Goal: Entertainment & Leisure: Browse casually

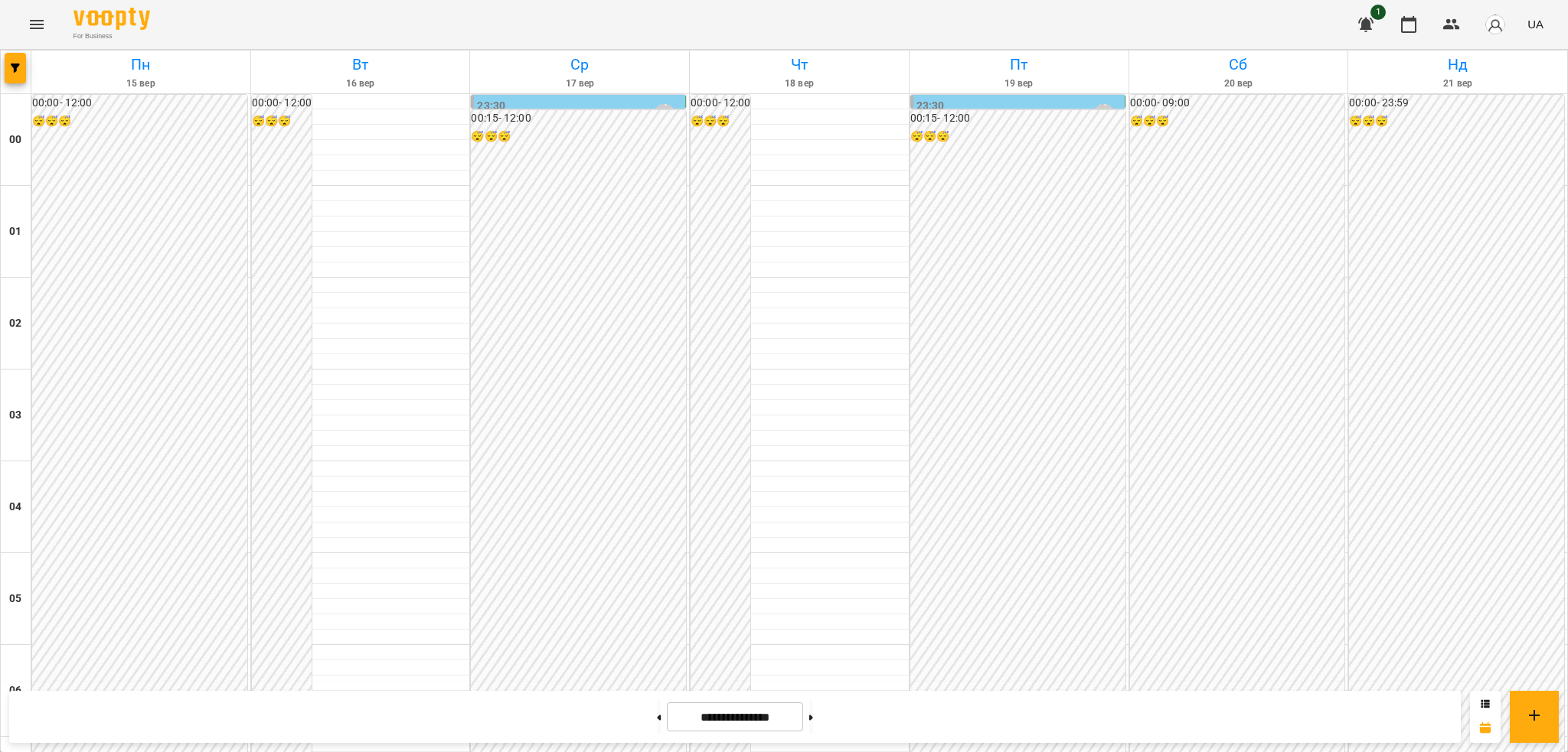
scroll to position [1183, 0]
click at [1534, 20] on span "UA" at bounding box center [1535, 24] width 16 height 16
click at [1501, 111] on div "Русский" at bounding box center [1507, 113] width 78 height 27
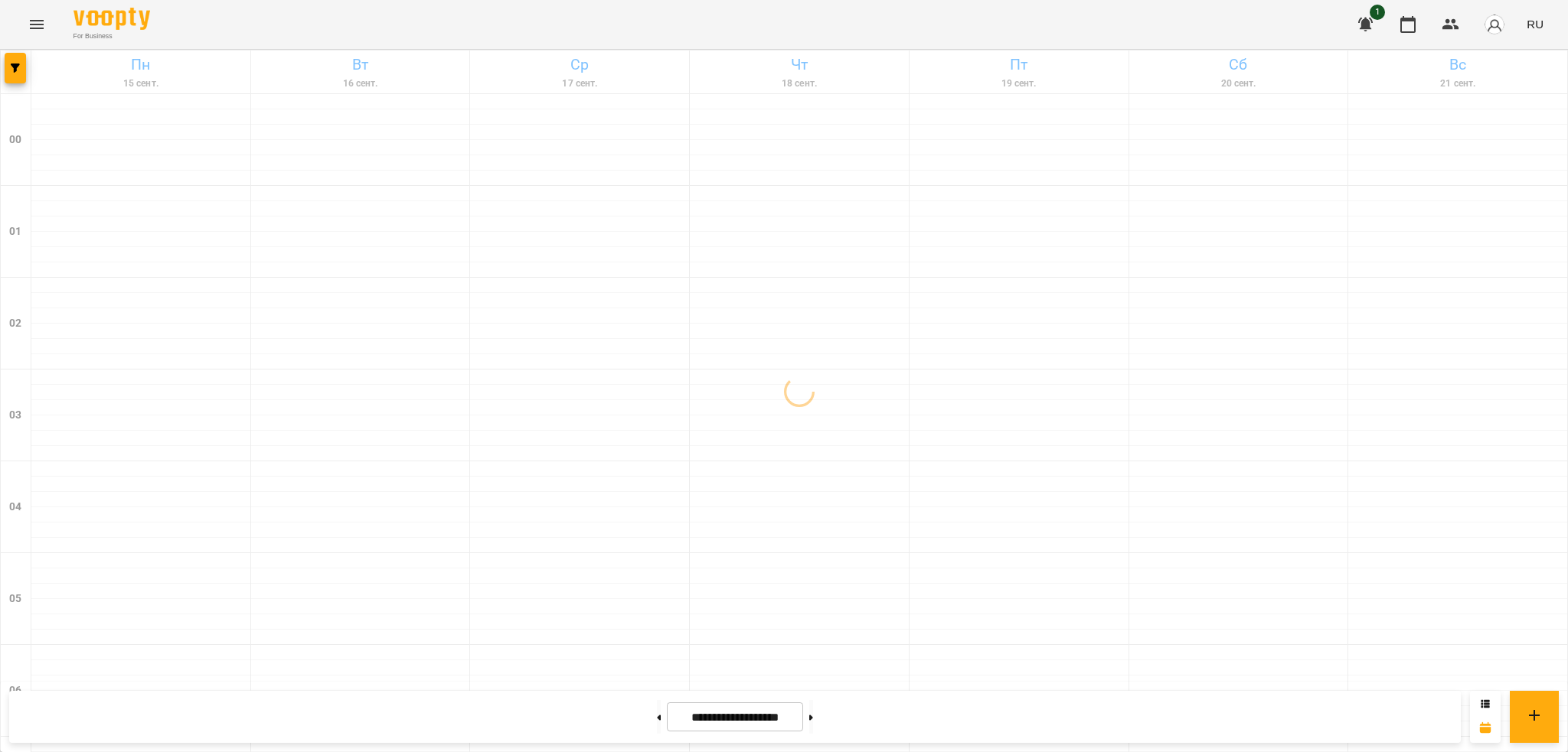
click at [34, 25] on icon "Menu" at bounding box center [36, 24] width 14 height 9
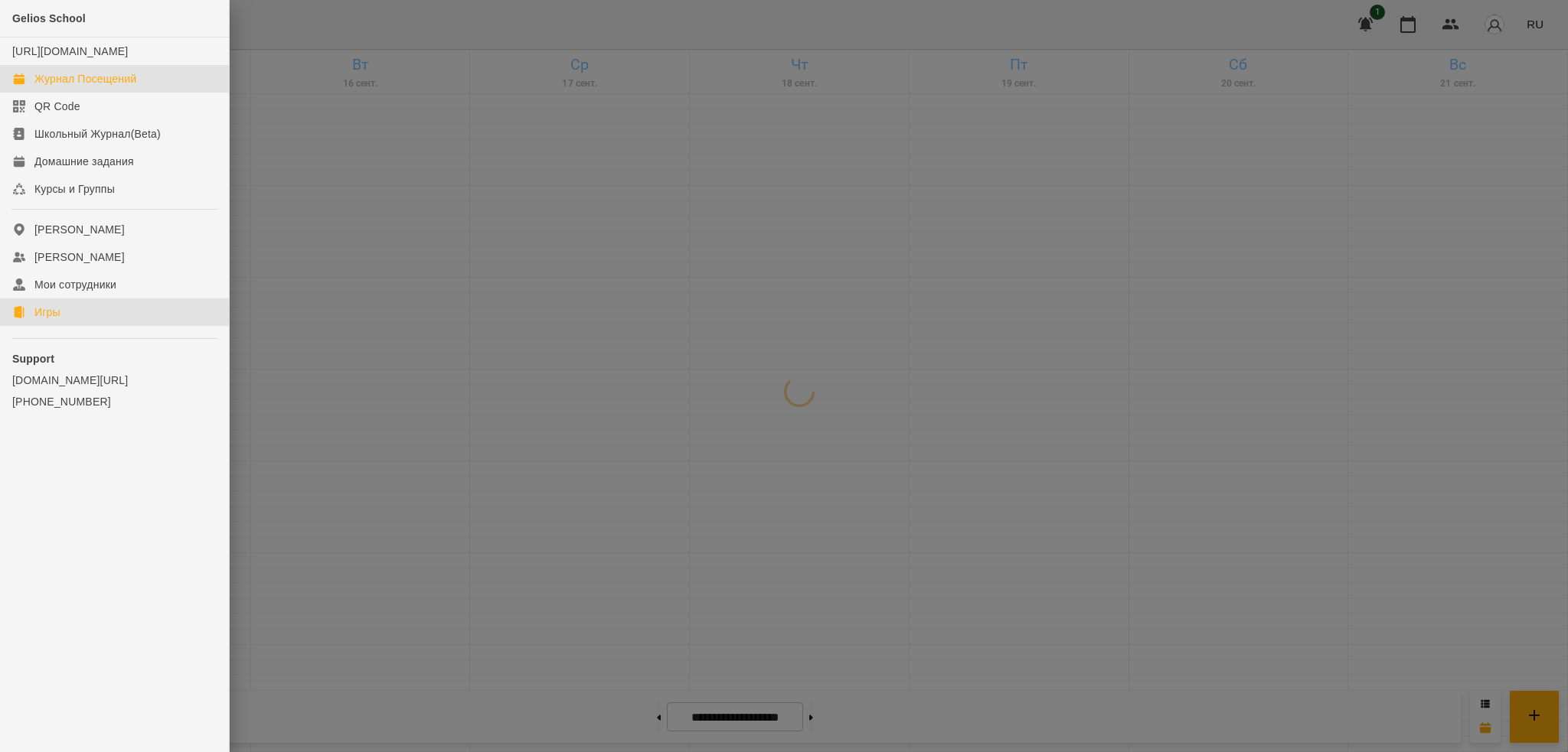
click at [82, 326] on link "Игры" at bounding box center [114, 312] width 229 height 27
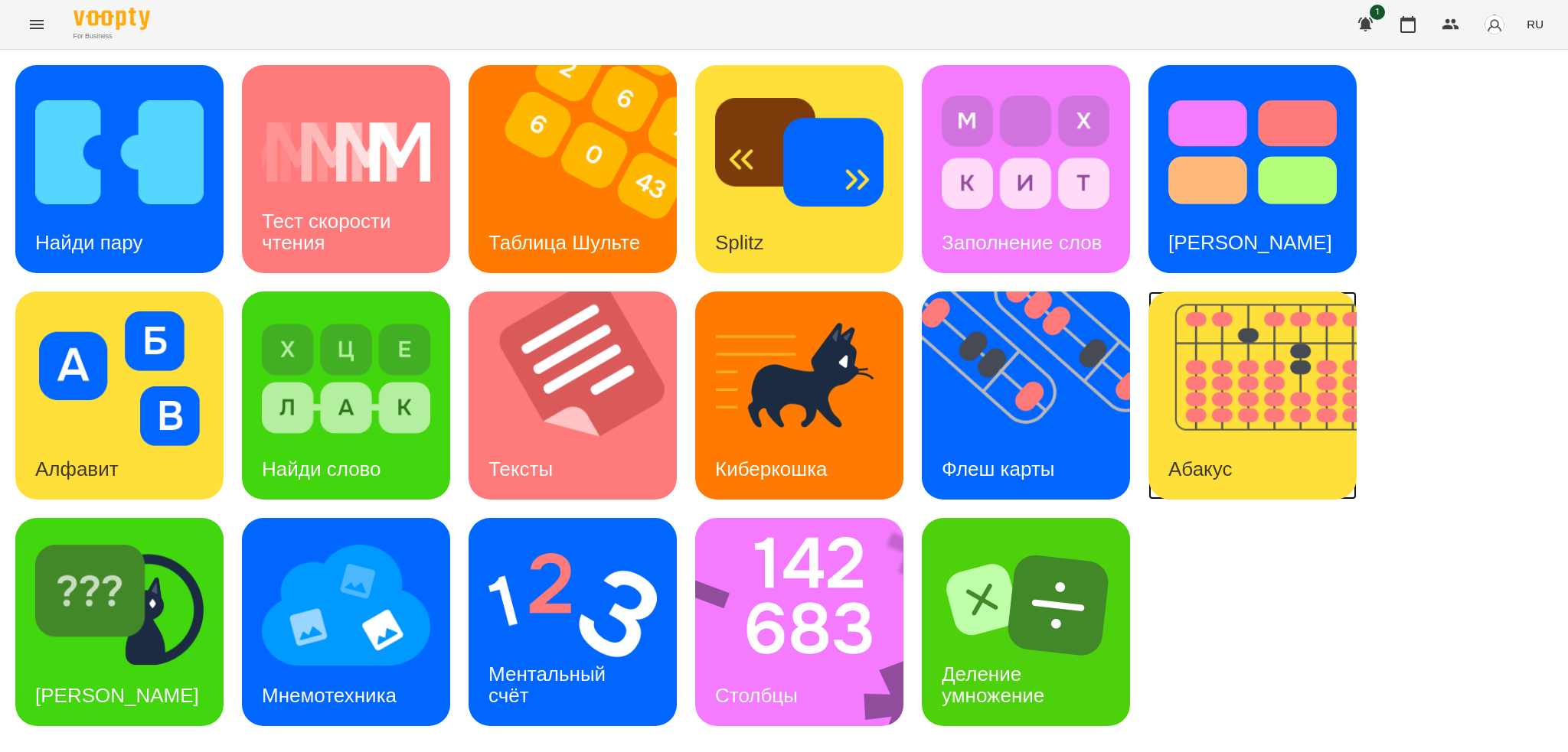
click at [1244, 448] on div "Абакус" at bounding box center [1199, 470] width 103 height 61
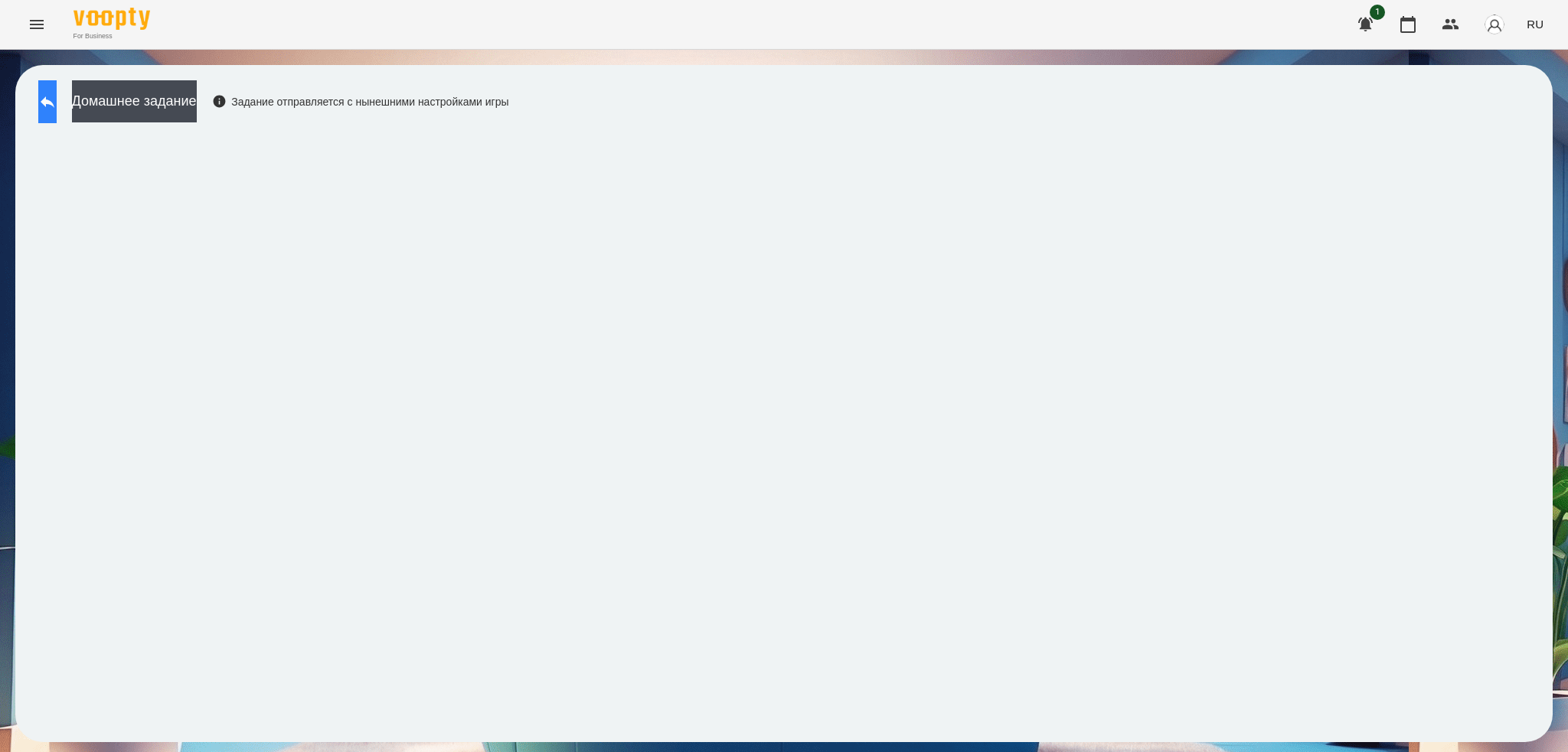
click at [57, 109] on icon at bounding box center [47, 101] width 18 height 18
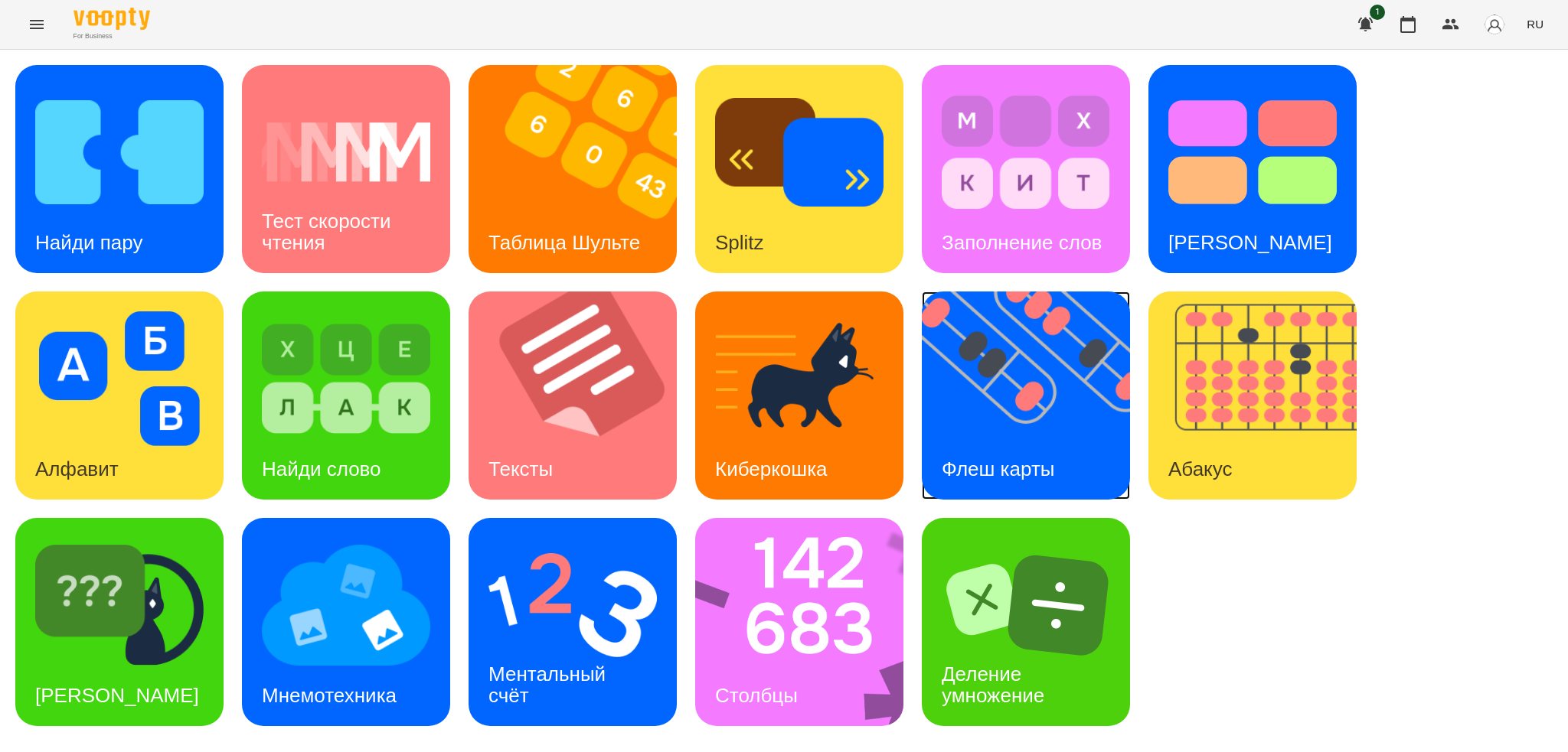
click at [1030, 409] on img at bounding box center [1035, 396] width 227 height 208
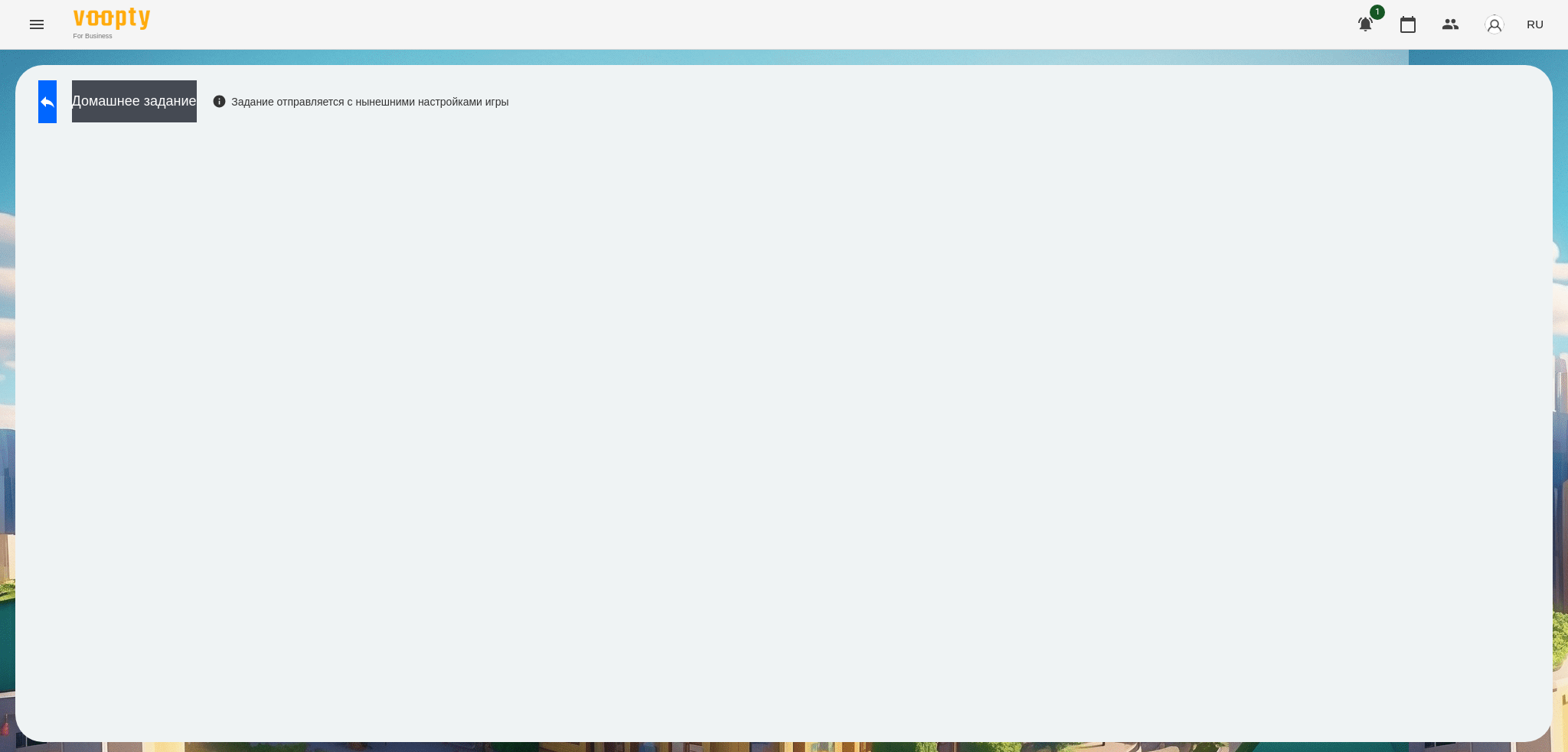
click at [1566, 116] on div "Домашнее задание Задание отправляется с нынешними настройками игры" at bounding box center [784, 404] width 1568 height 708
click at [57, 113] on button at bounding box center [47, 102] width 18 height 43
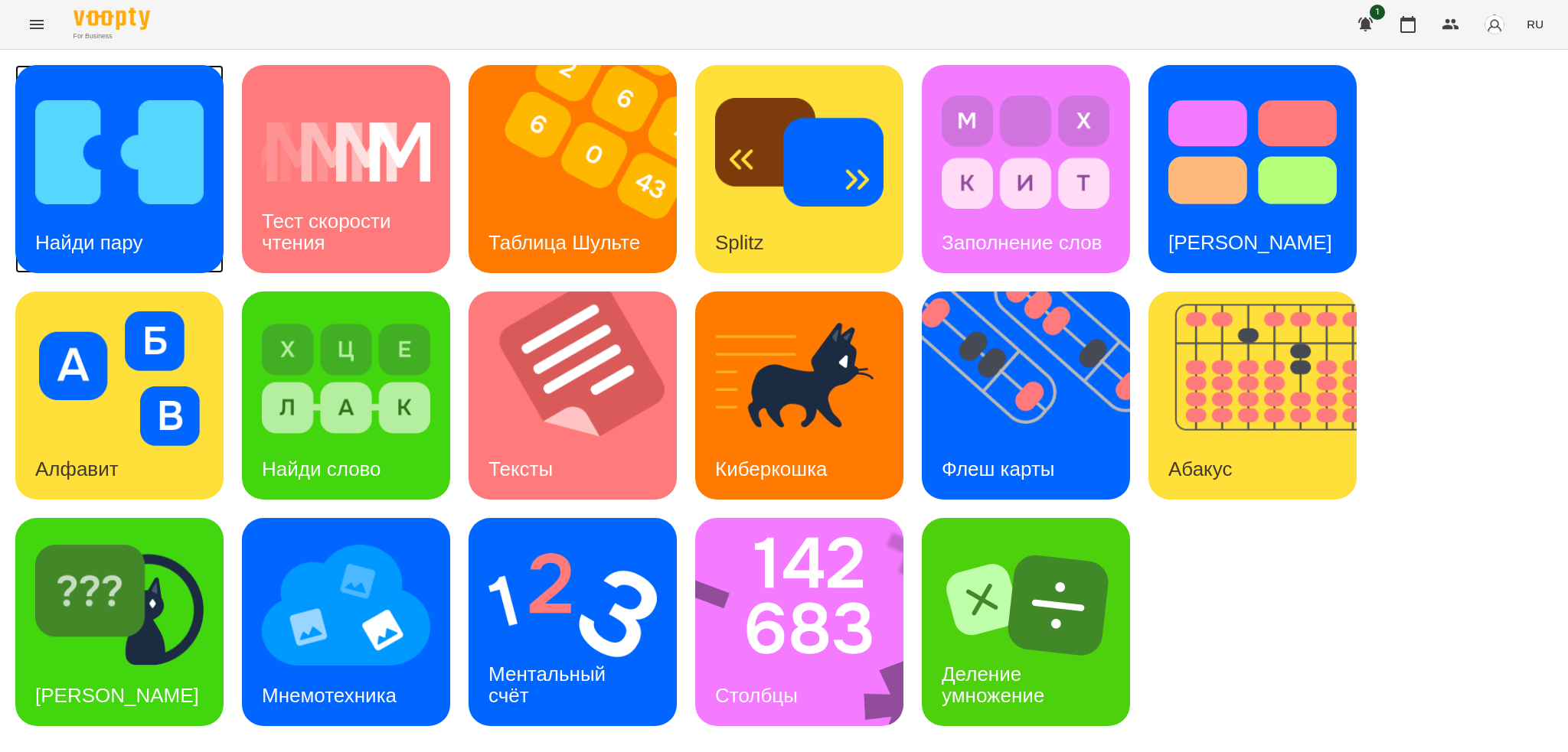
click at [132, 239] on h3 "Найди пару" at bounding box center [89, 242] width 107 height 23
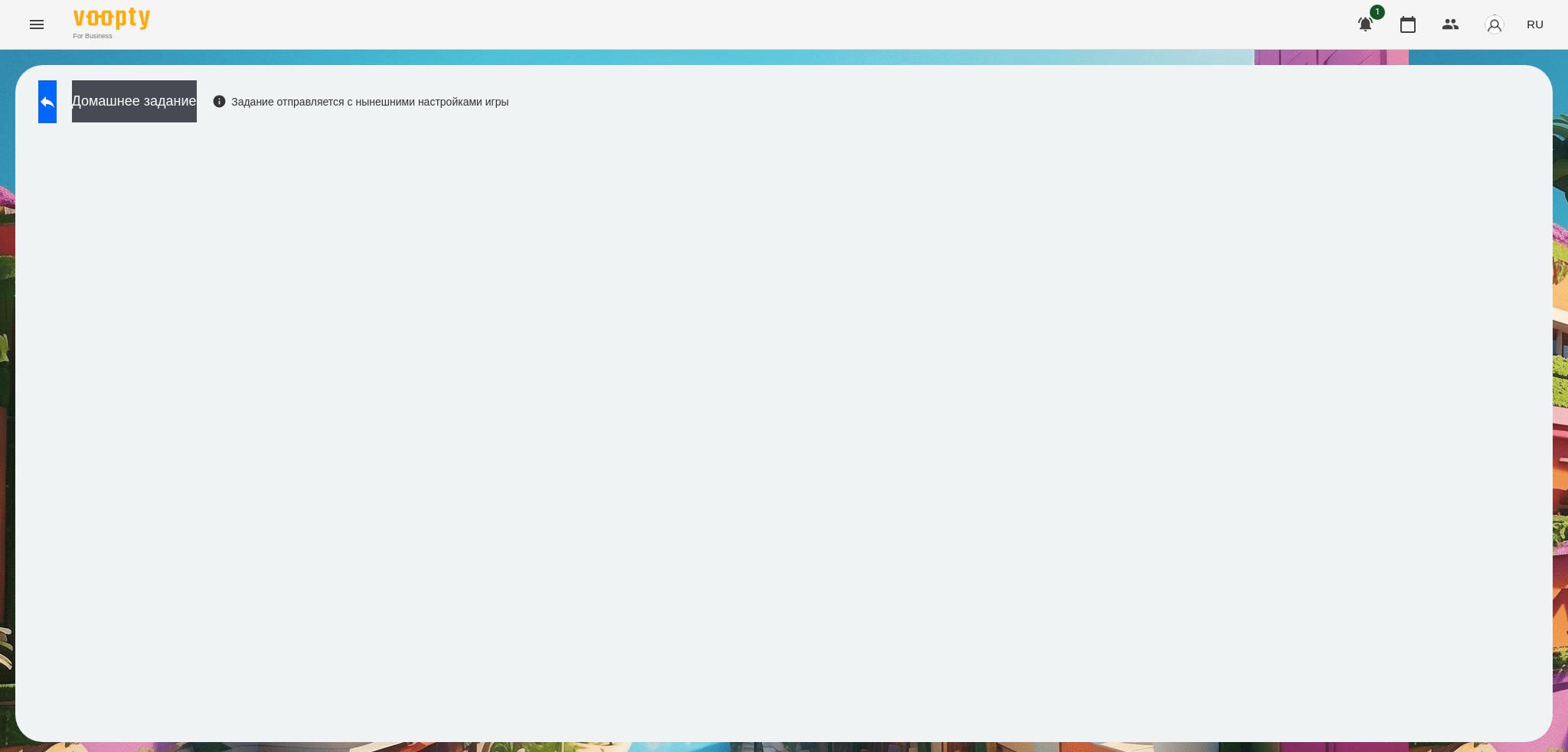
click at [679, 124] on div "Домашнее задание Задание отправляется с нынешними настройками игры" at bounding box center [784, 403] width 1538 height 677
click at [57, 96] on icon at bounding box center [47, 101] width 18 height 18
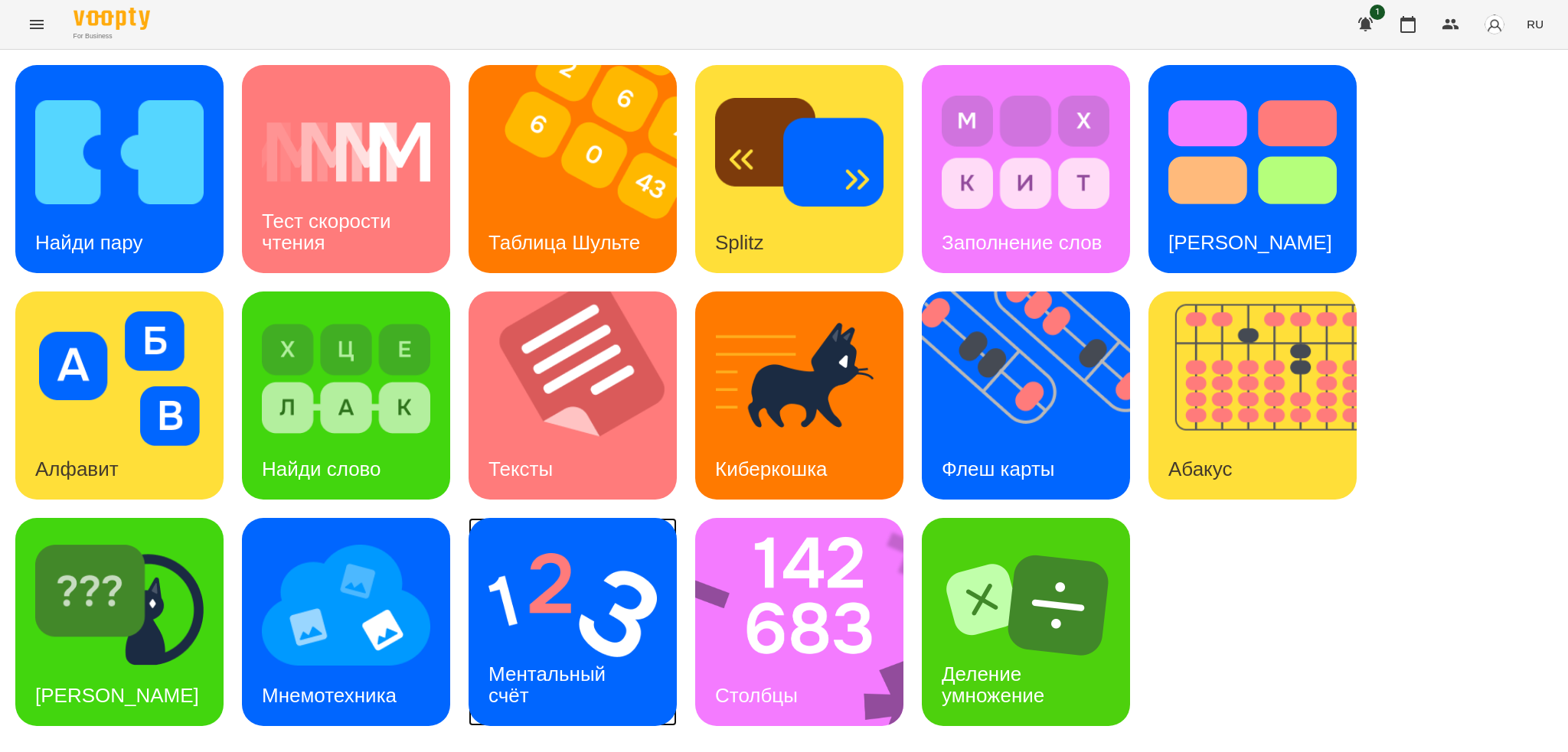
click at [598, 613] on img at bounding box center [573, 605] width 169 height 135
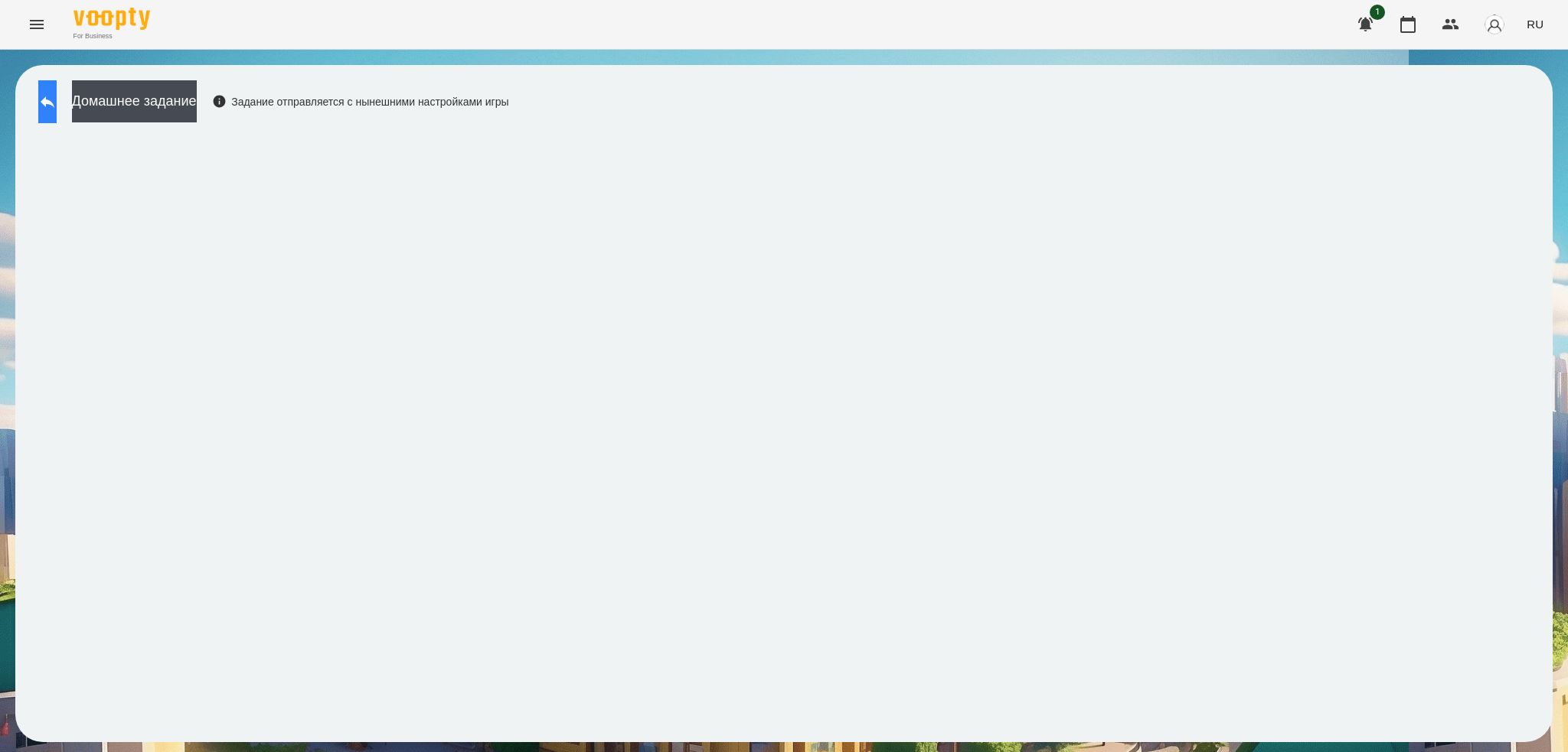
click at [57, 117] on button at bounding box center [47, 102] width 18 height 43
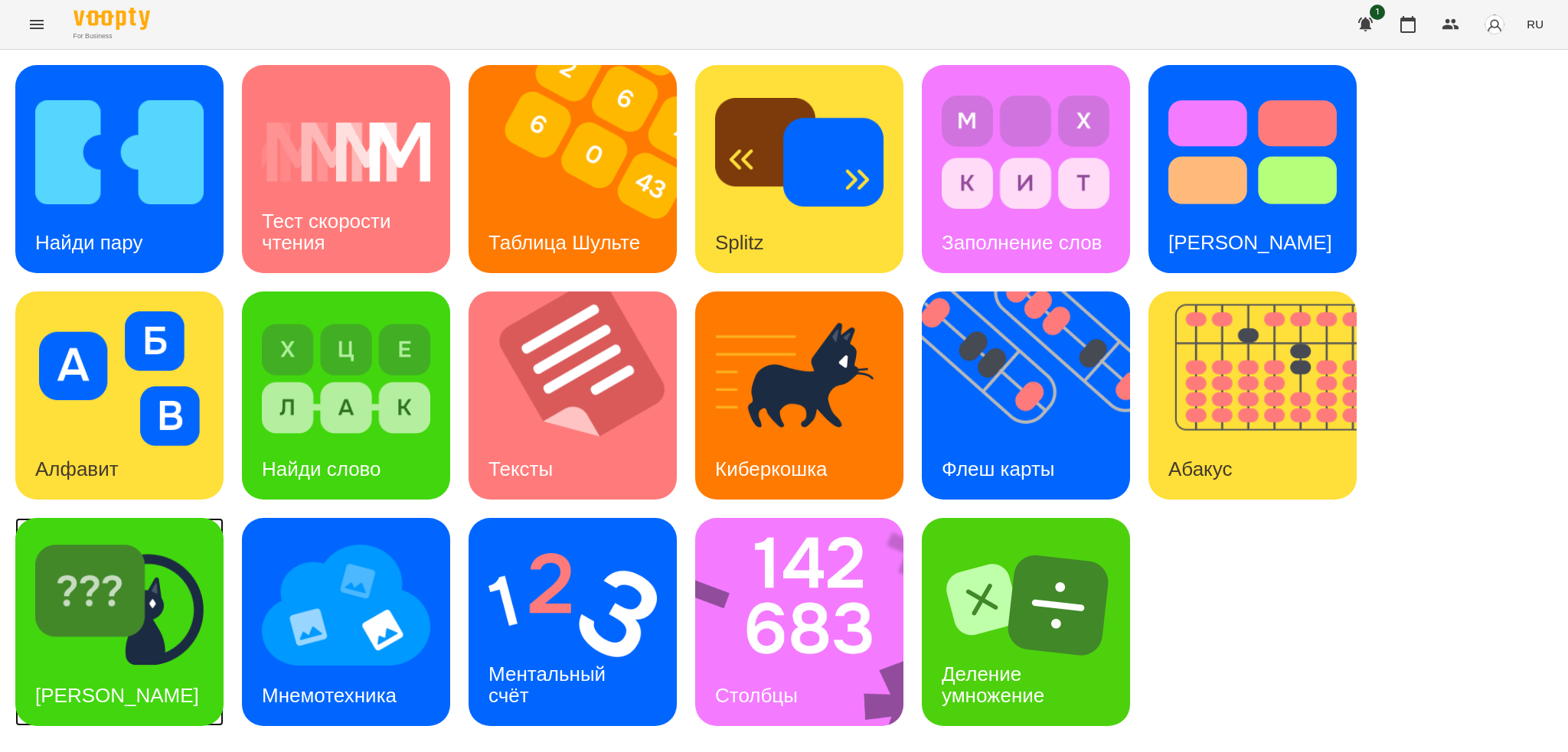
click at [156, 666] on div "[PERSON_NAME]" at bounding box center [117, 696] width 204 height 61
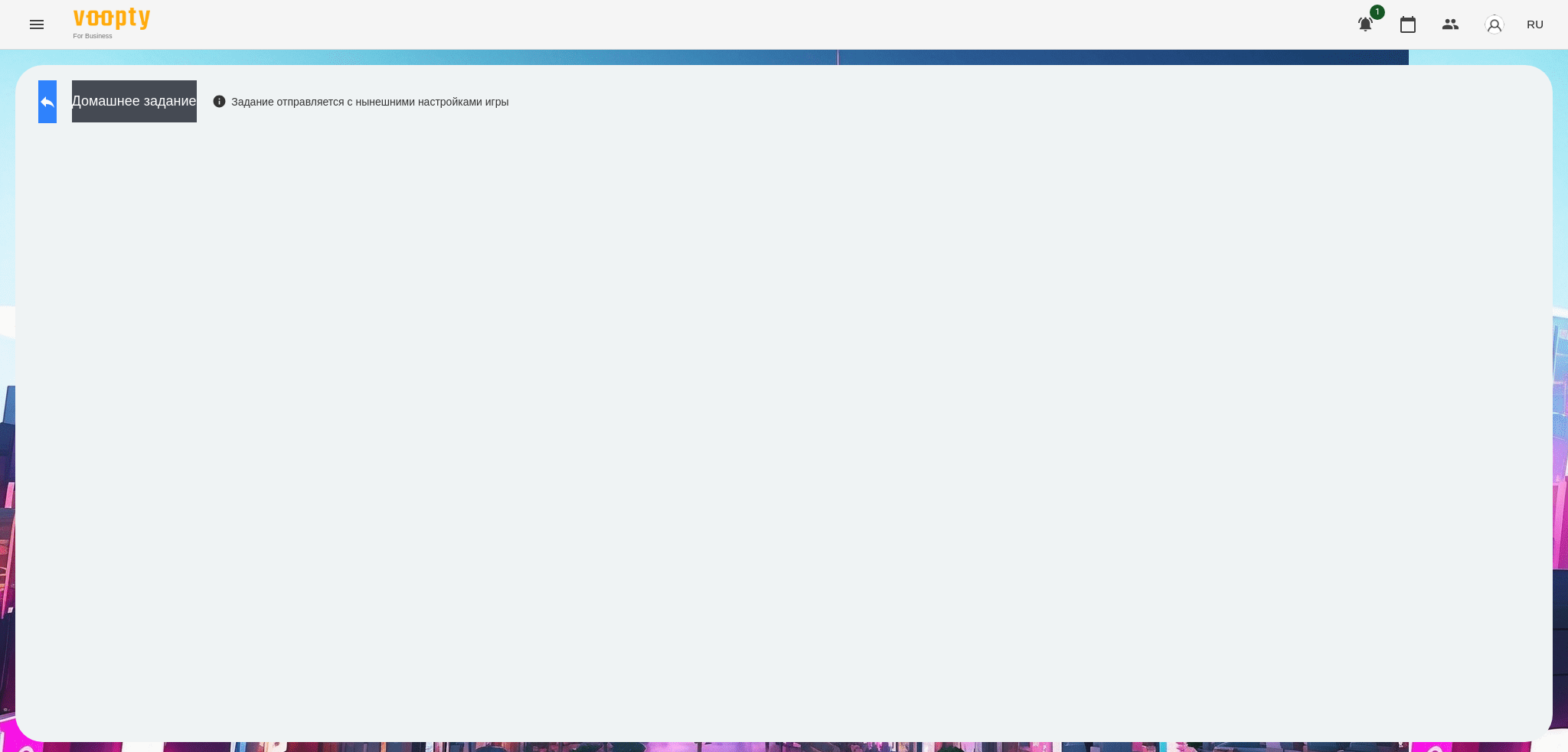
click at [45, 97] on button at bounding box center [47, 102] width 18 height 43
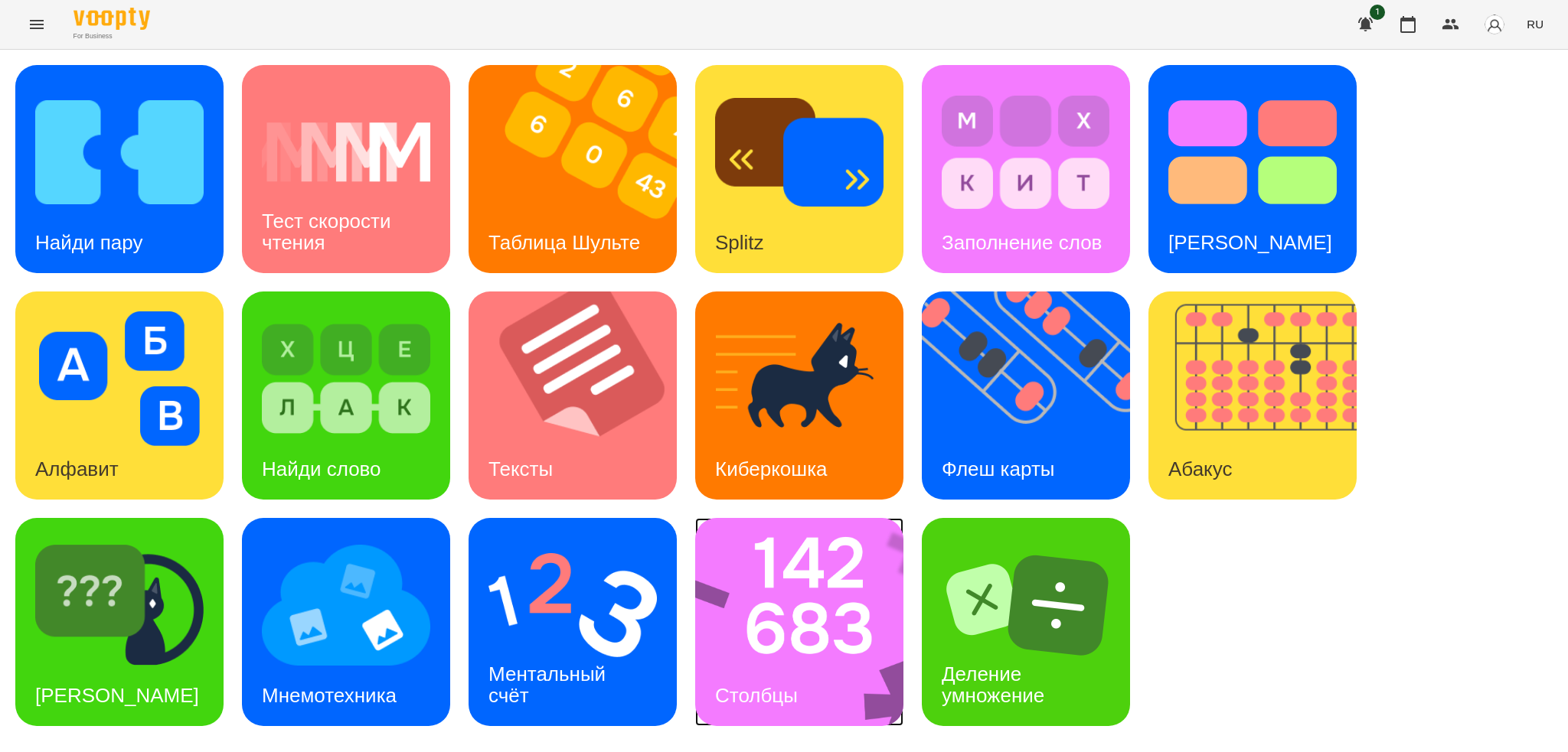
click at [807, 623] on img at bounding box center [809, 622] width 228 height 208
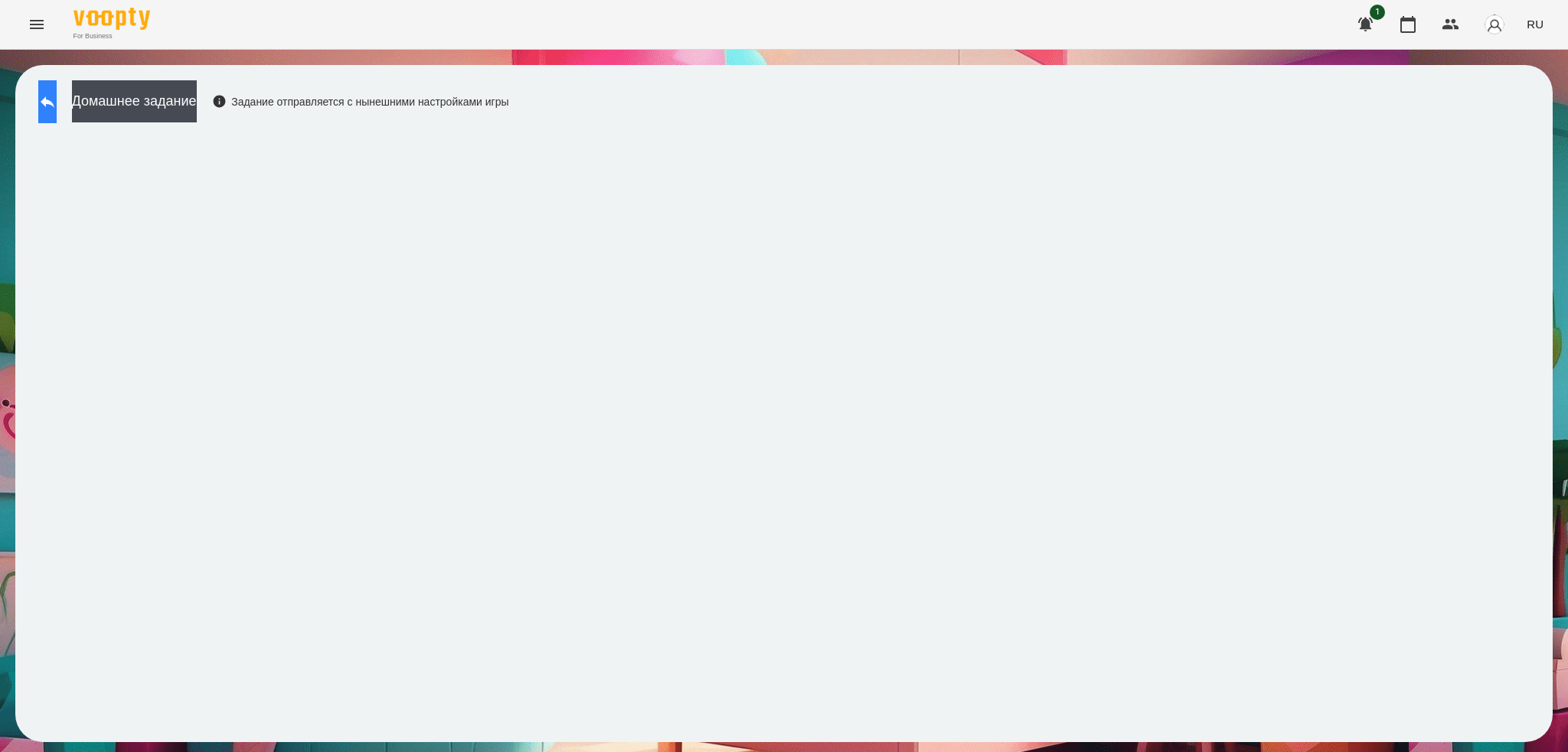
click at [45, 91] on button at bounding box center [47, 102] width 18 height 43
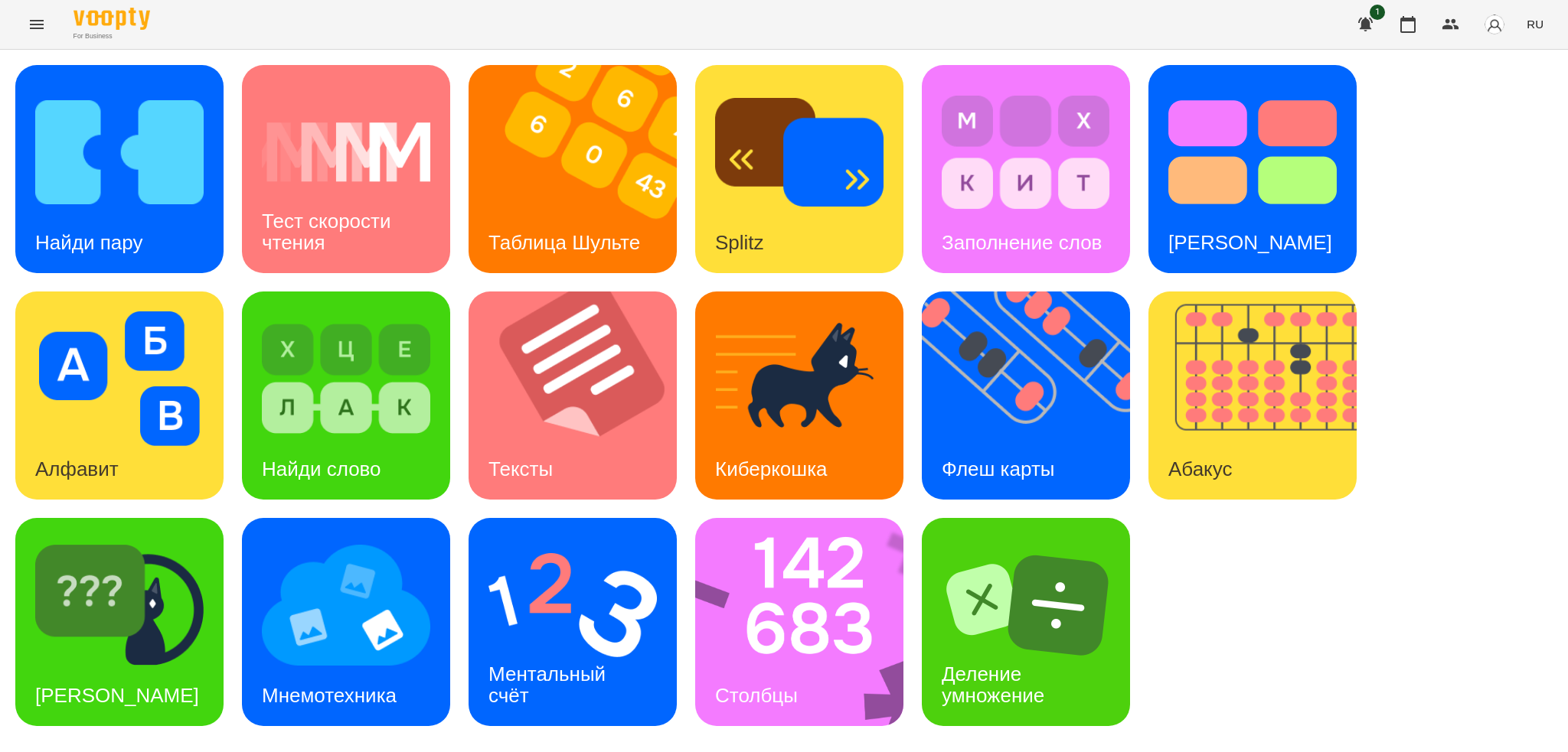
click at [1548, 29] on button "RU" at bounding box center [1535, 23] width 29 height 28
click at [1517, 90] on div "Українська" at bounding box center [1507, 86] width 78 height 27
click at [1011, 421] on img at bounding box center [1035, 396] width 227 height 208
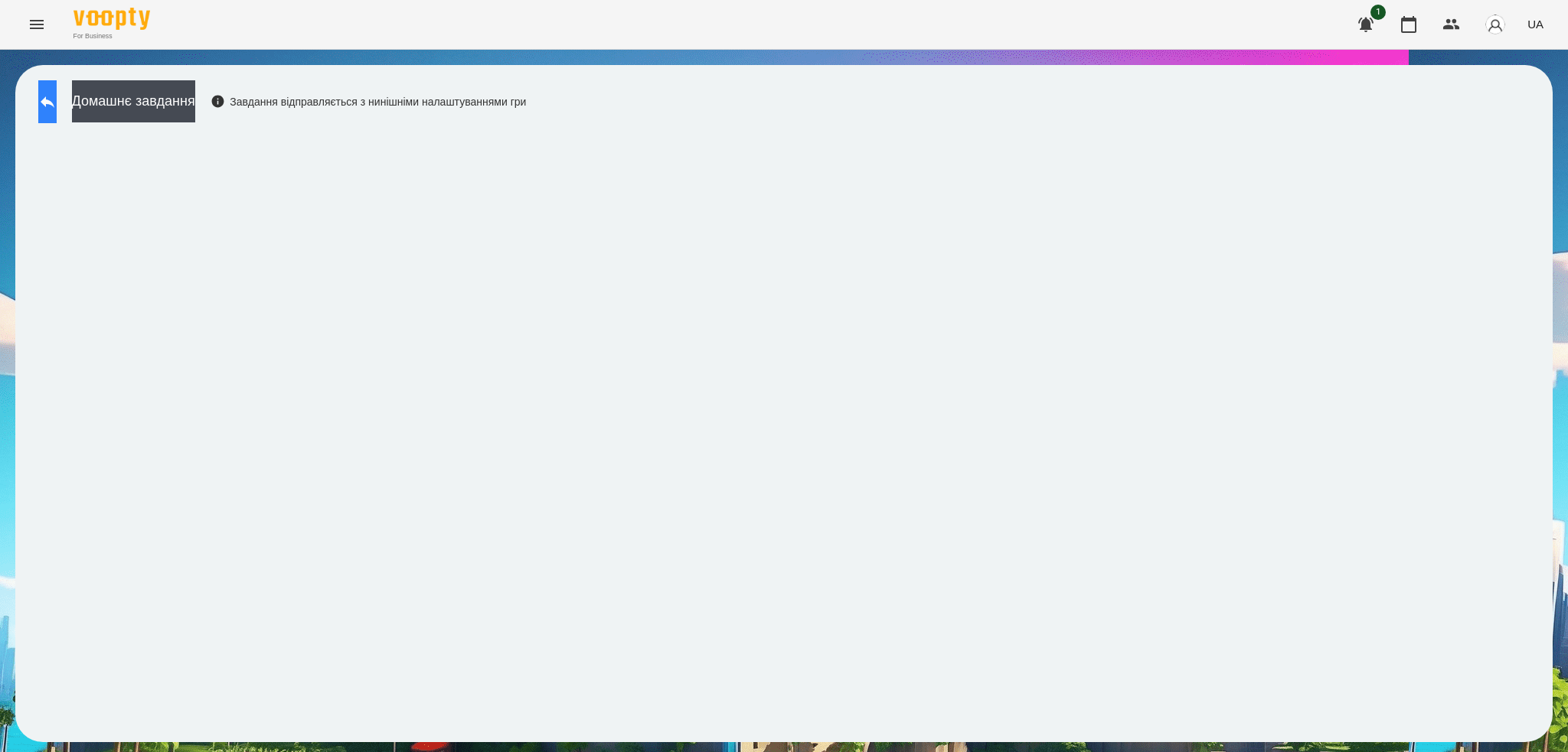
click at [55, 101] on icon at bounding box center [47, 101] width 18 height 18
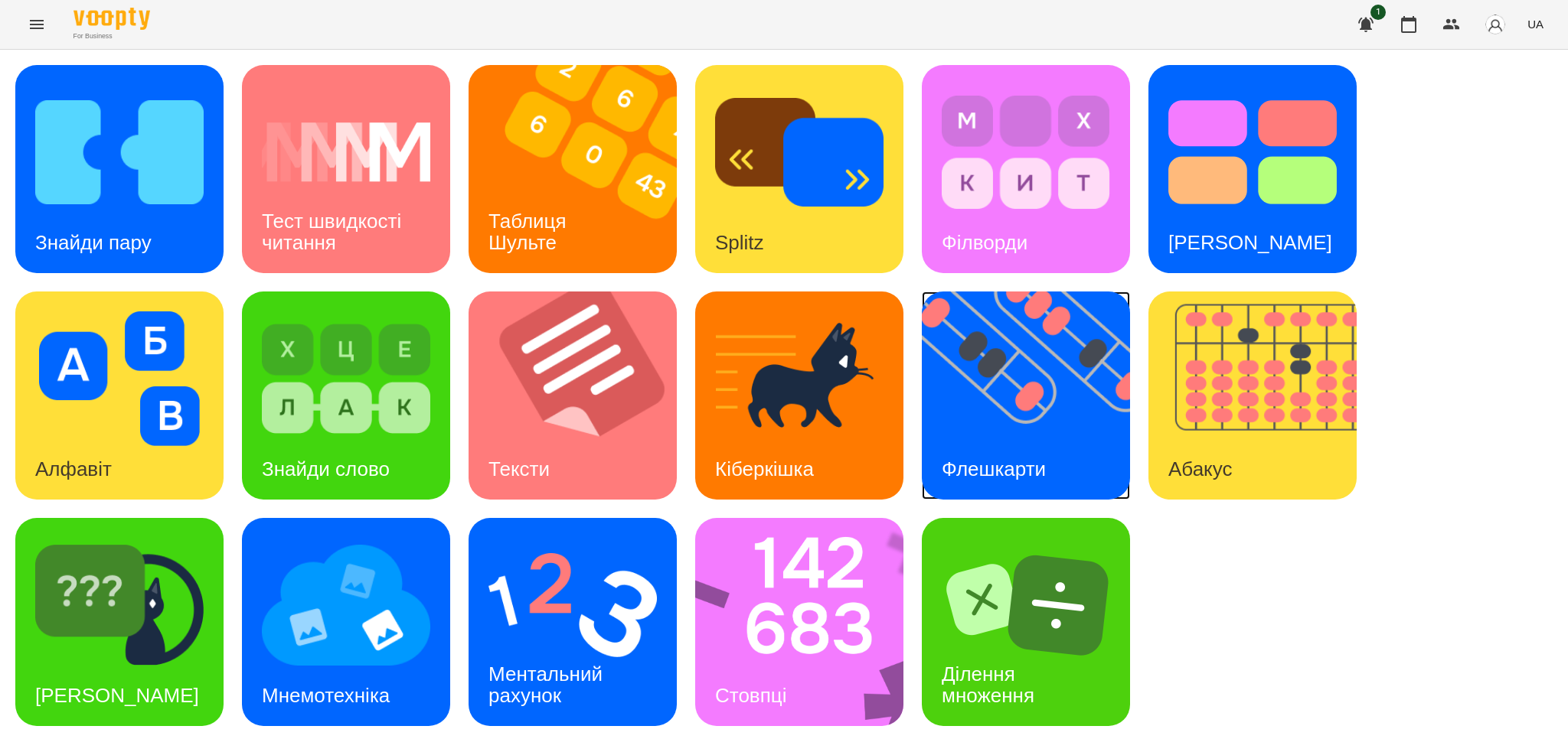
click at [1018, 417] on img at bounding box center [1035, 396] width 227 height 208
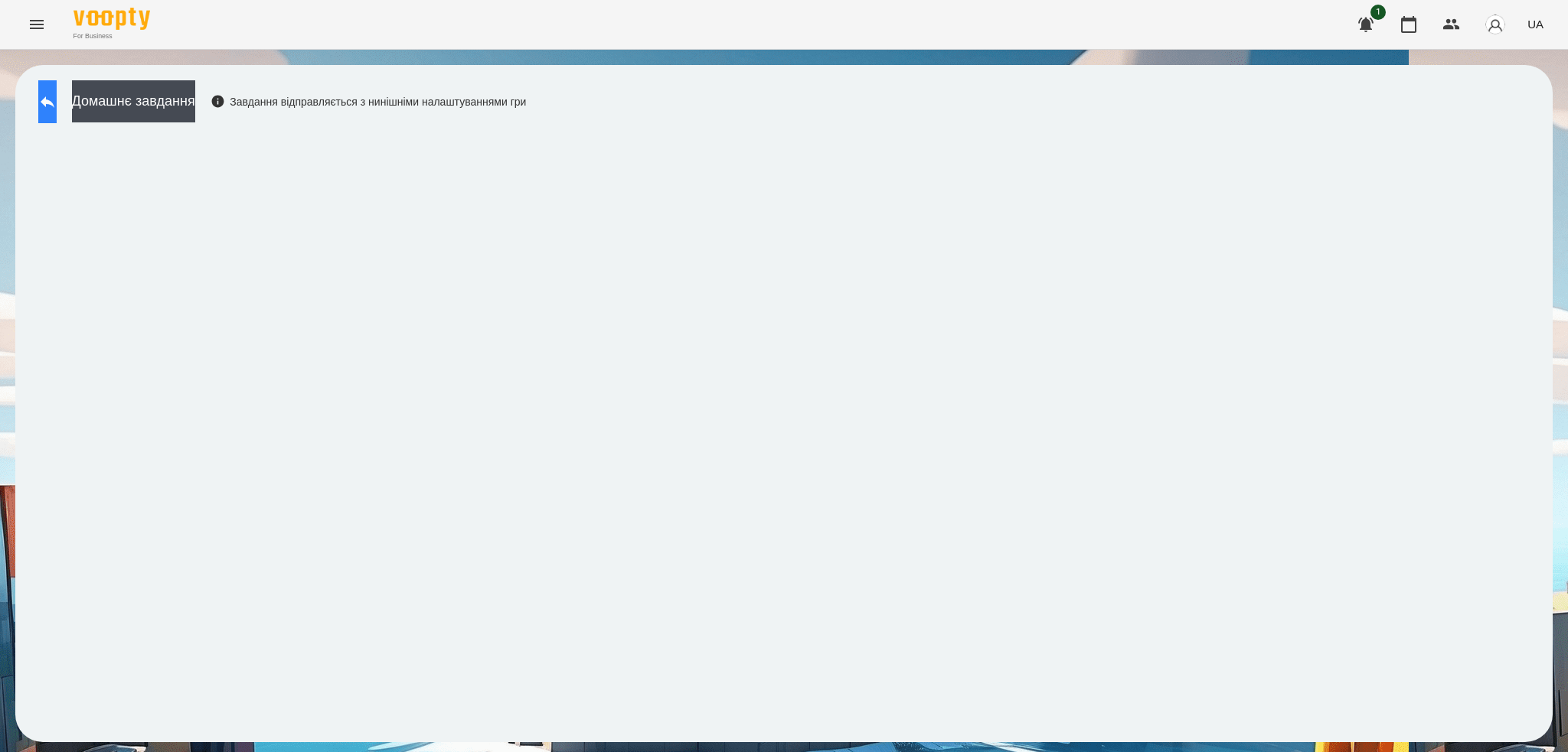
click at [56, 104] on icon at bounding box center [47, 101] width 18 height 18
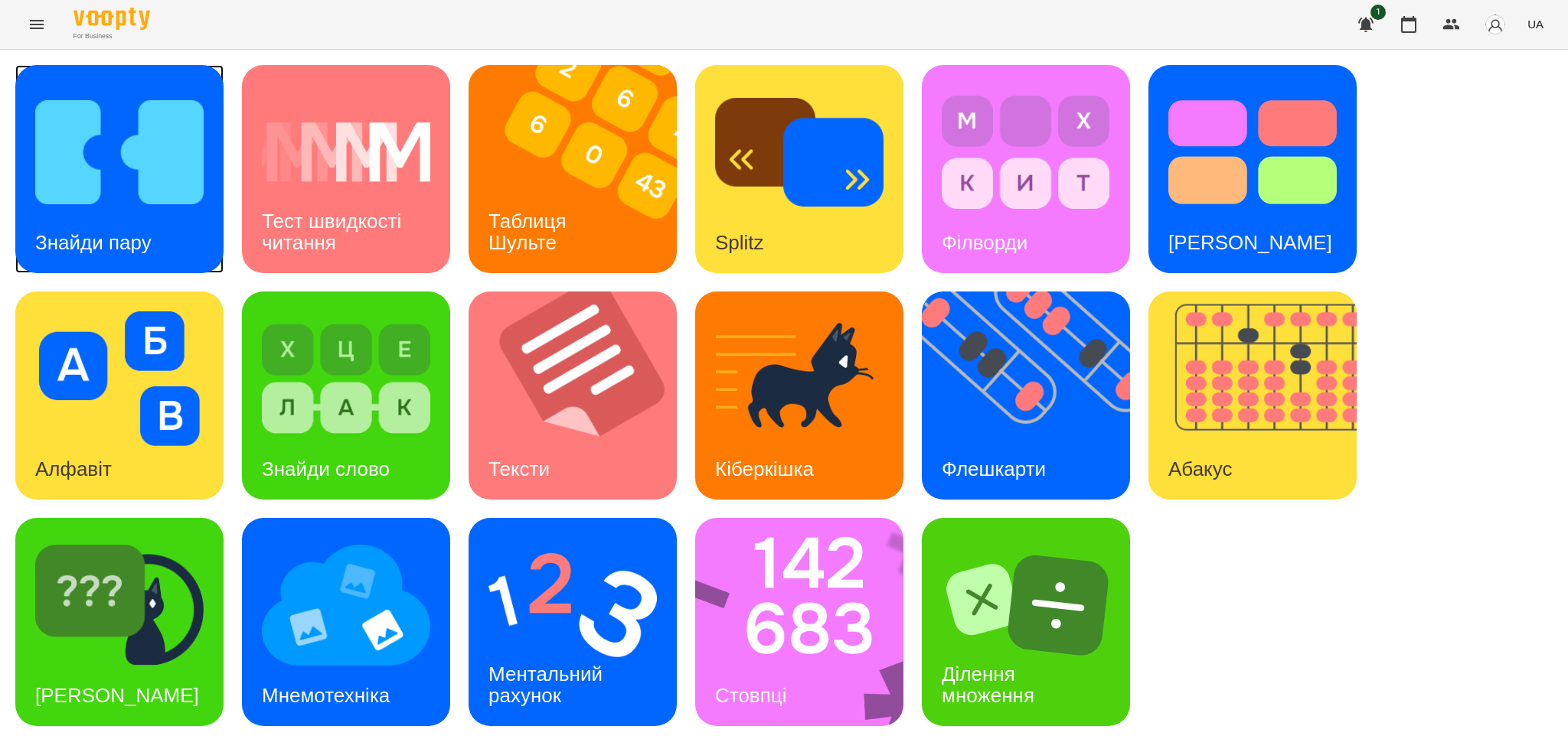
click at [164, 213] on div "Знайди пару" at bounding box center [93, 243] width 156 height 61
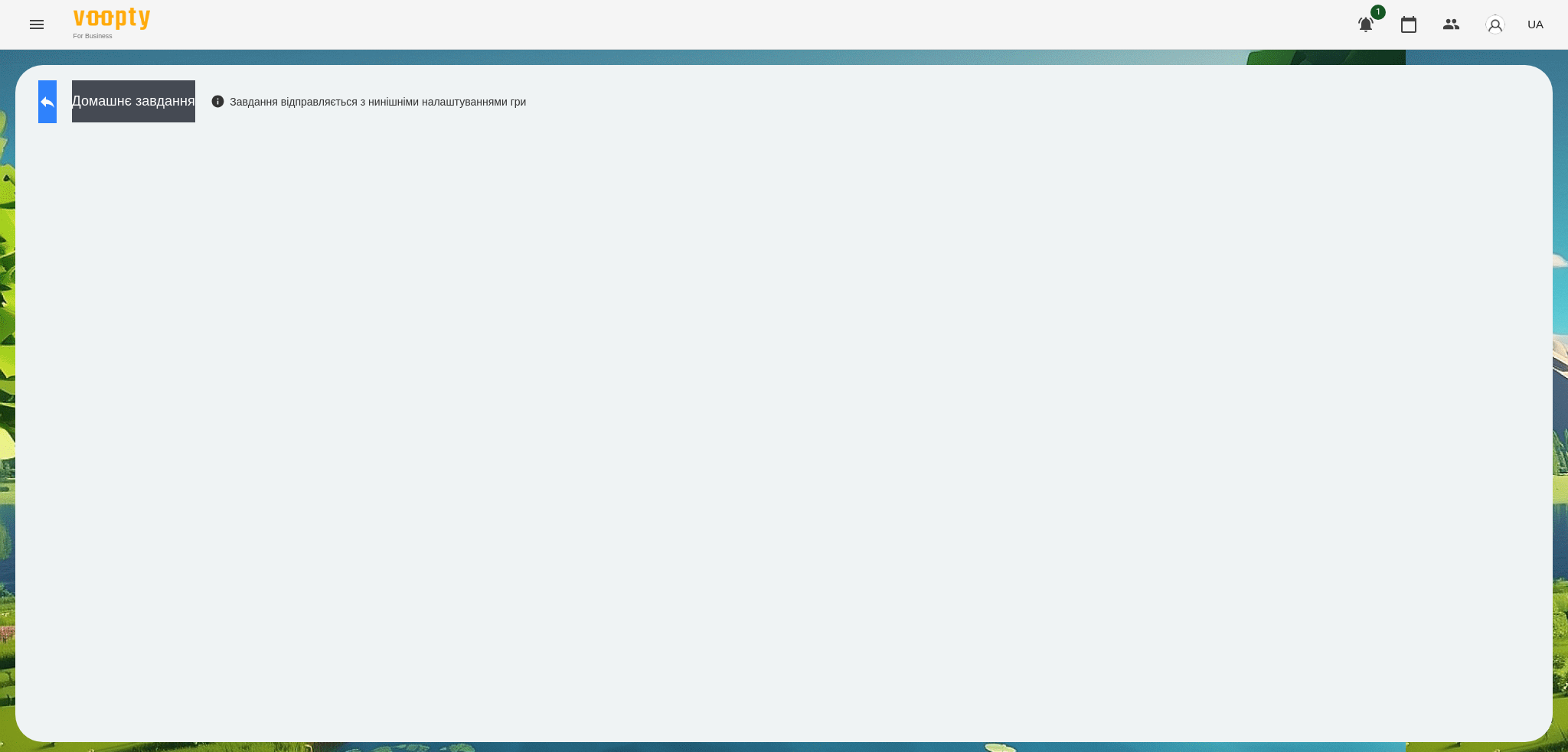
click at [54, 88] on button at bounding box center [47, 102] width 18 height 43
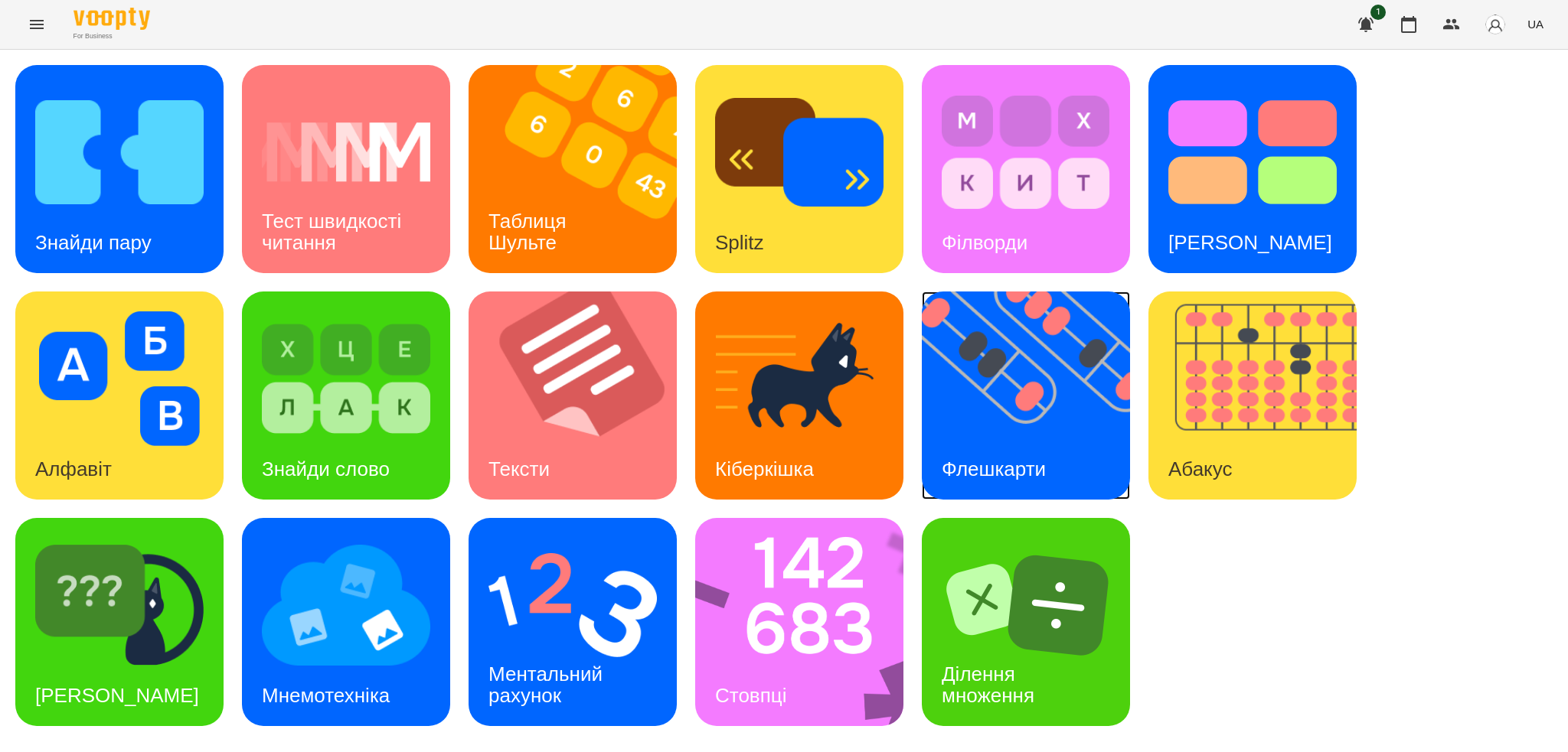
click at [992, 399] on img at bounding box center [1035, 396] width 227 height 208
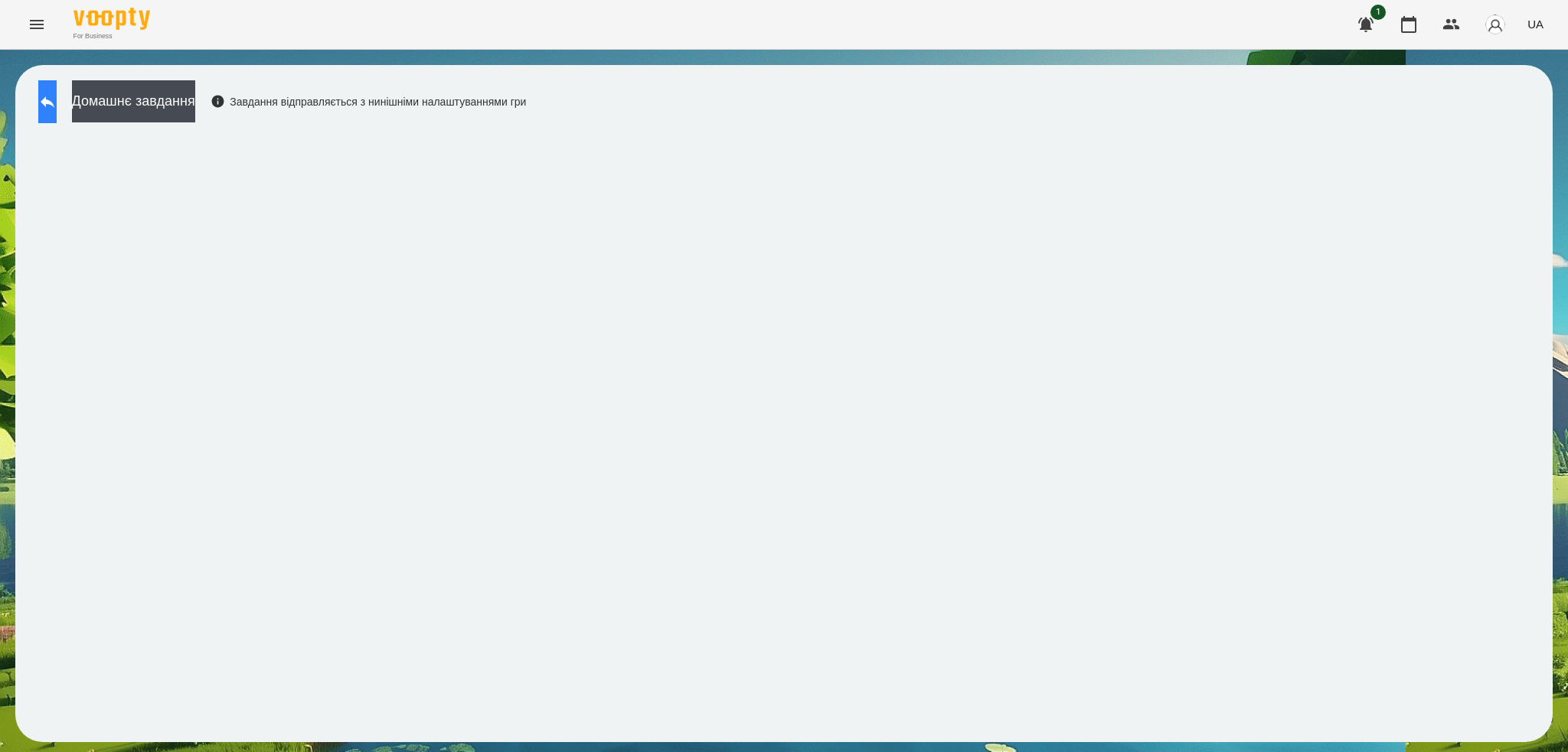
click at [50, 98] on button at bounding box center [47, 102] width 18 height 43
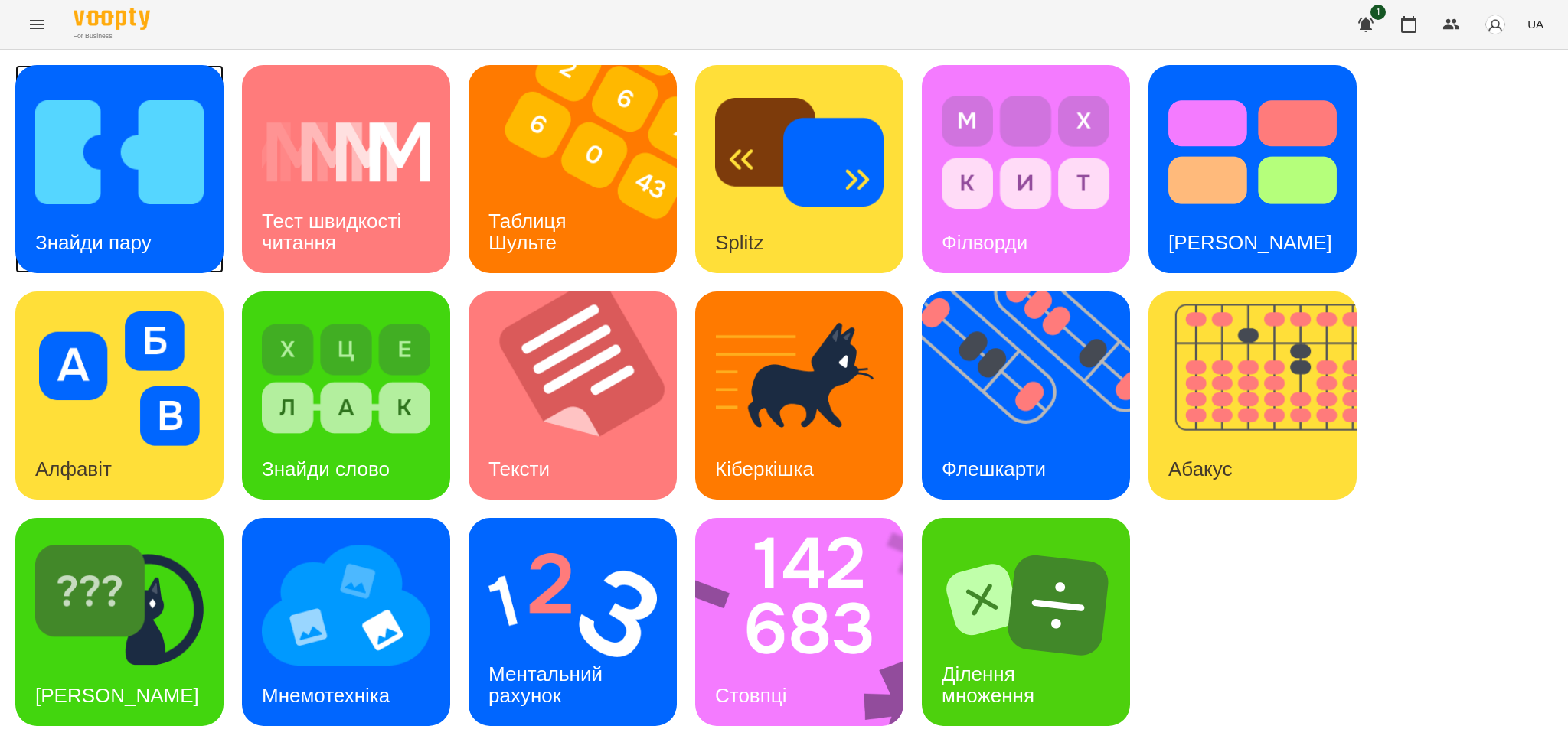
click at [176, 224] on div "Знайди пару" at bounding box center [119, 169] width 208 height 208
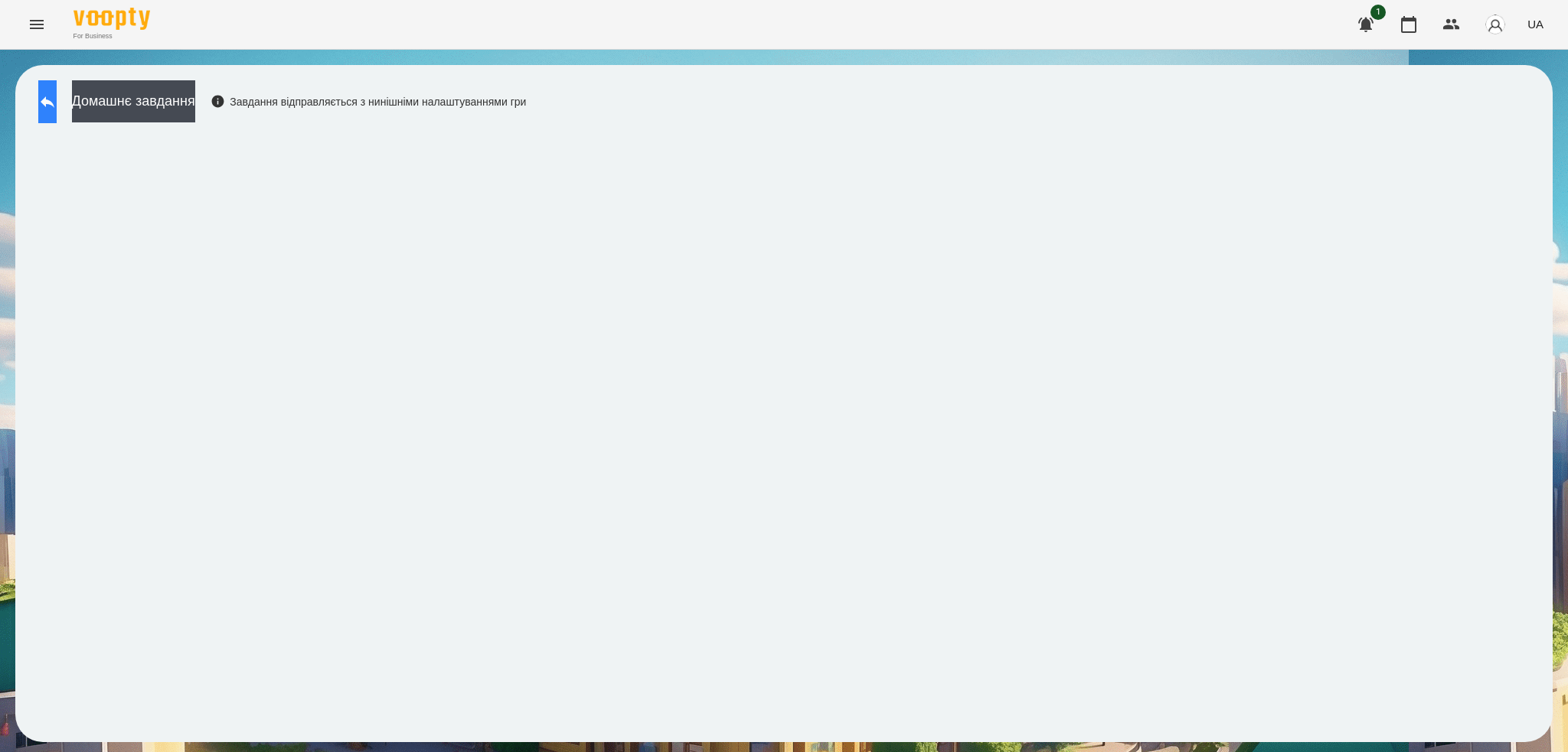
click at [51, 102] on button at bounding box center [47, 102] width 18 height 43
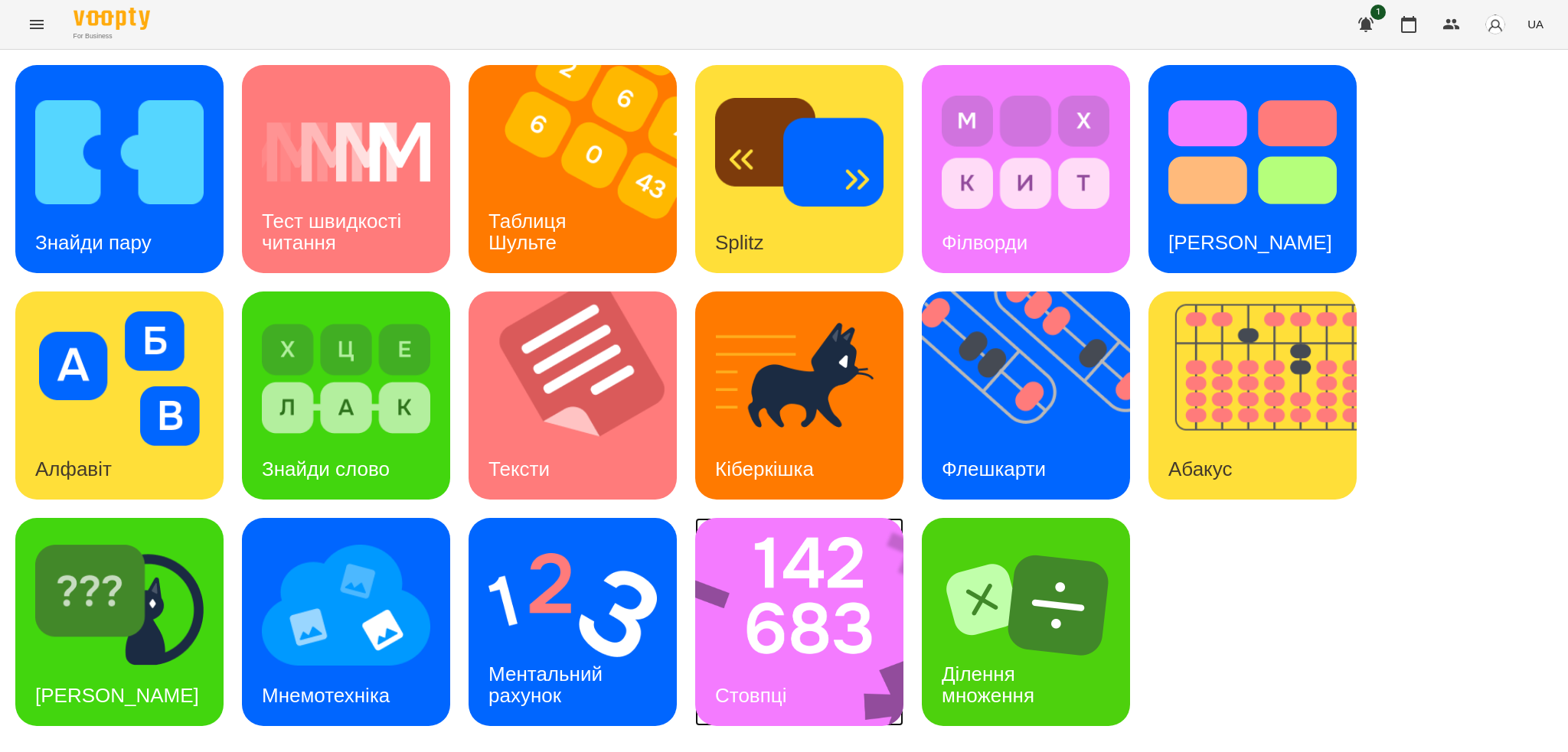
click at [748, 627] on img at bounding box center [809, 622] width 228 height 208
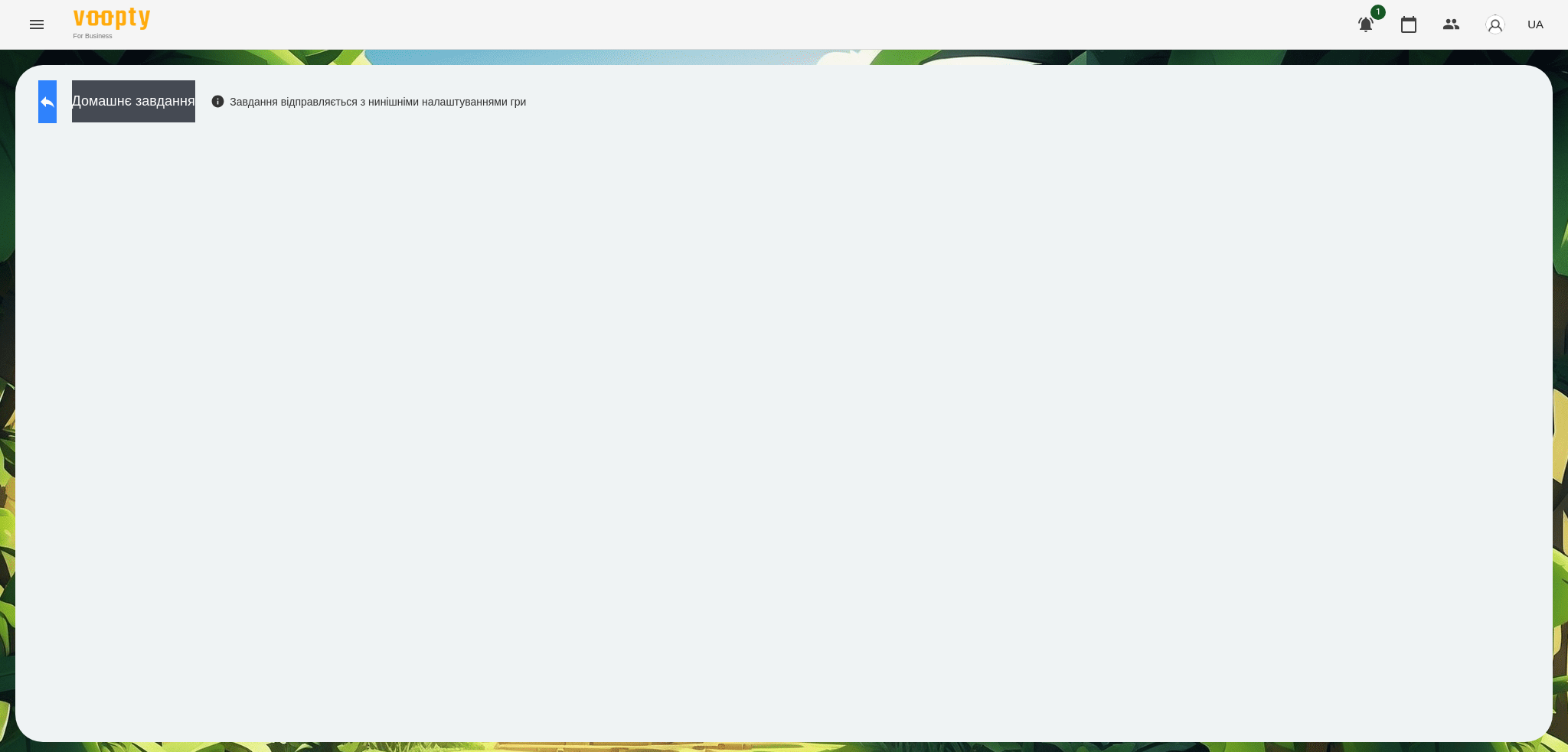
click at [57, 95] on button at bounding box center [47, 102] width 18 height 43
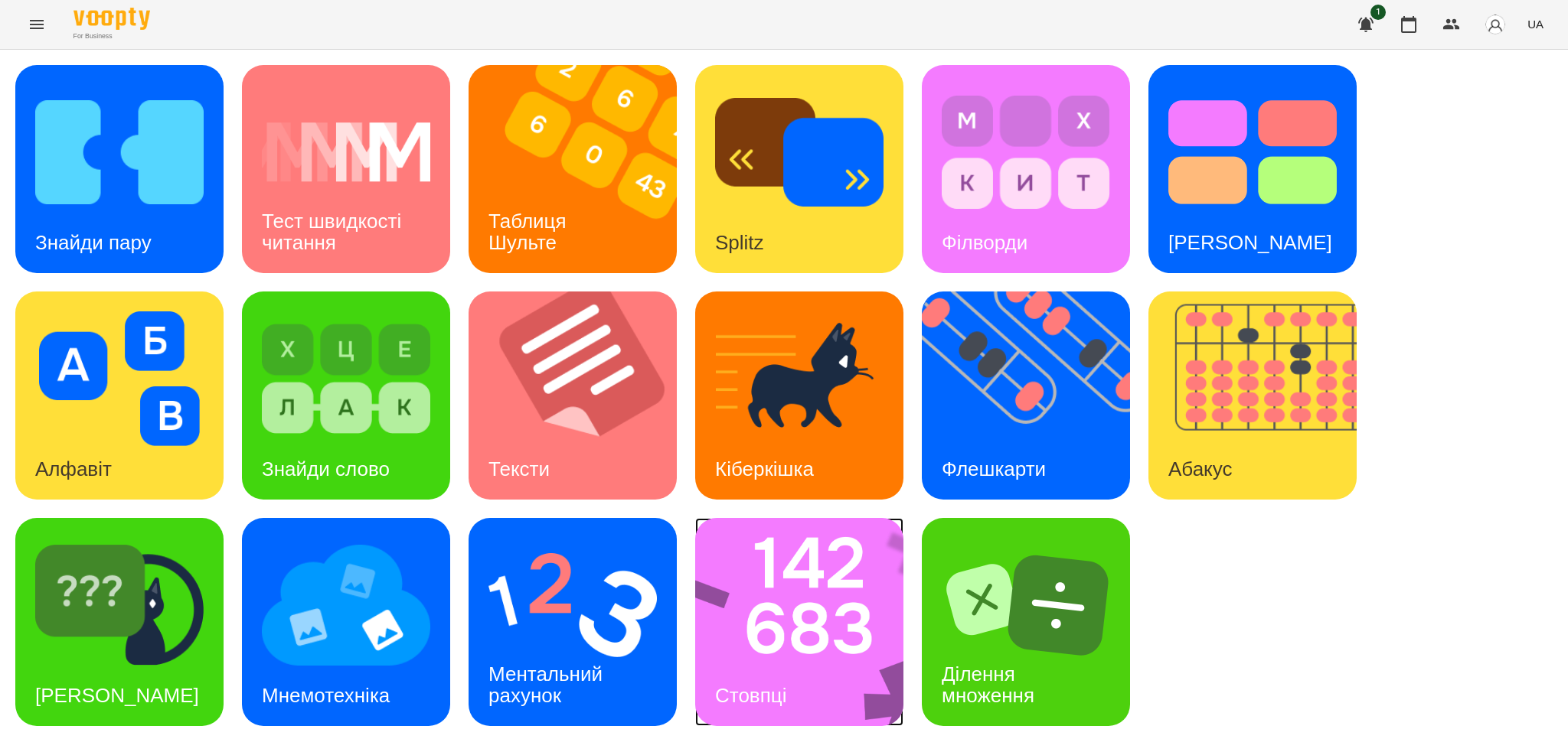
click at [769, 642] on img at bounding box center [809, 622] width 228 height 208
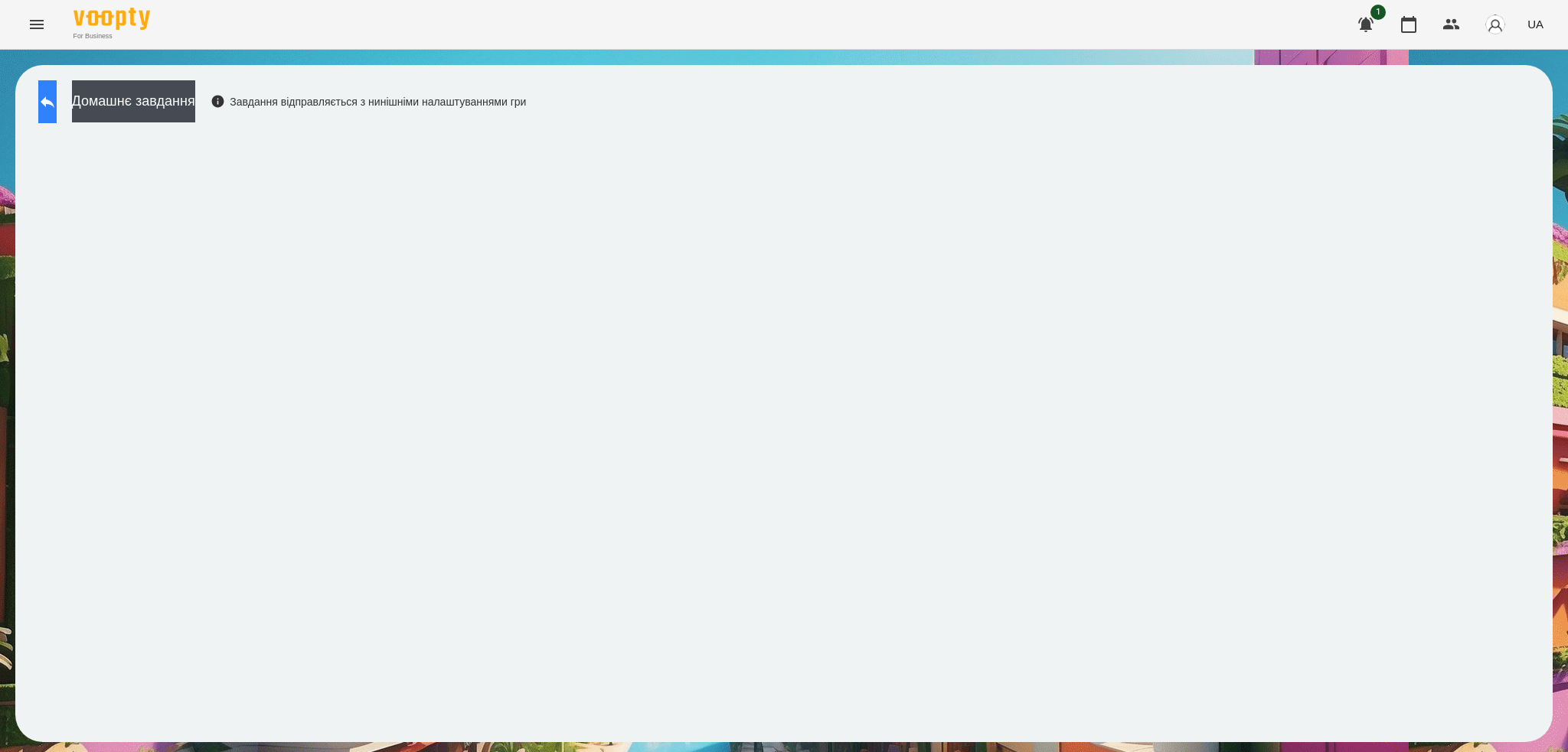
click at [57, 93] on icon at bounding box center [47, 101] width 18 height 18
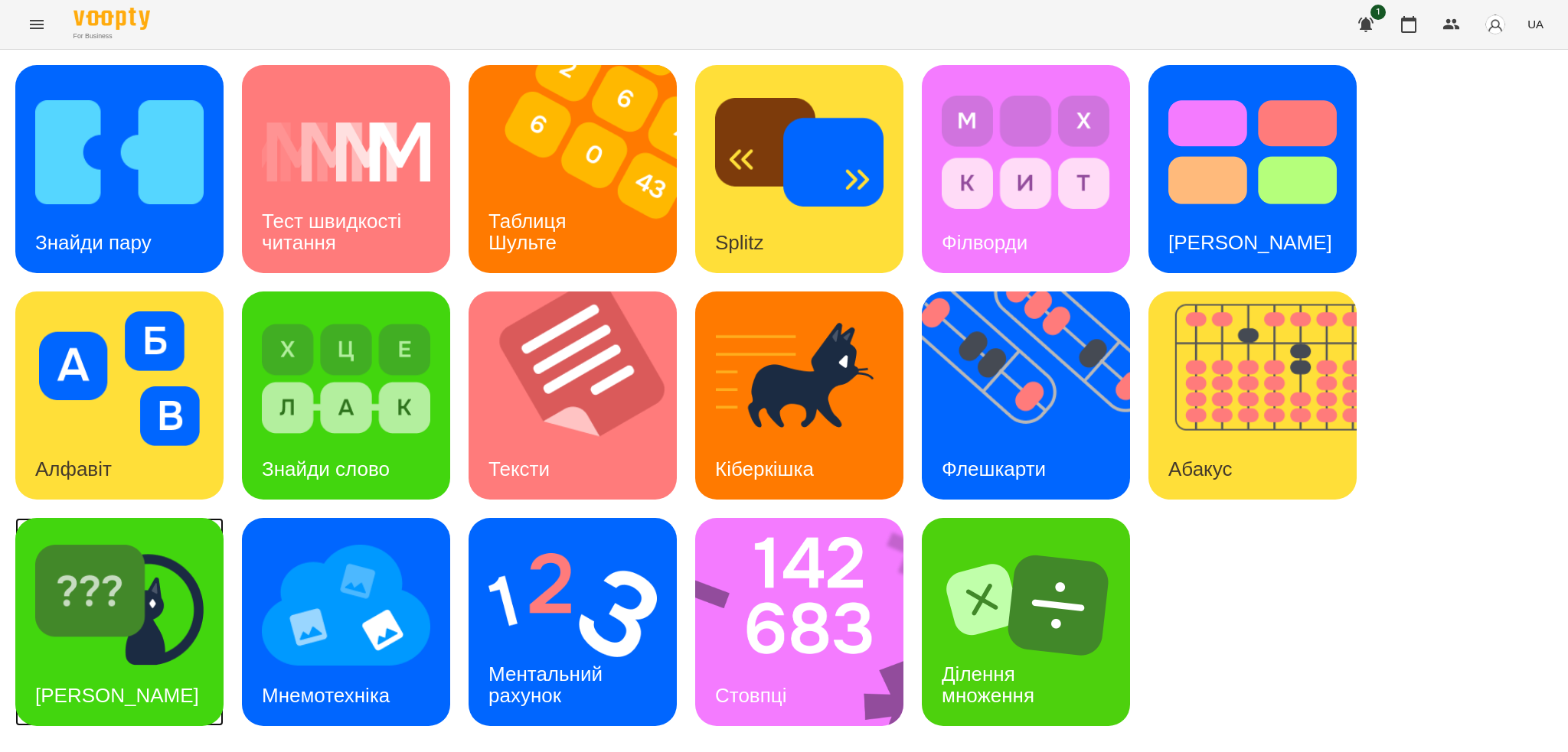
click at [165, 607] on img at bounding box center [119, 605] width 169 height 135
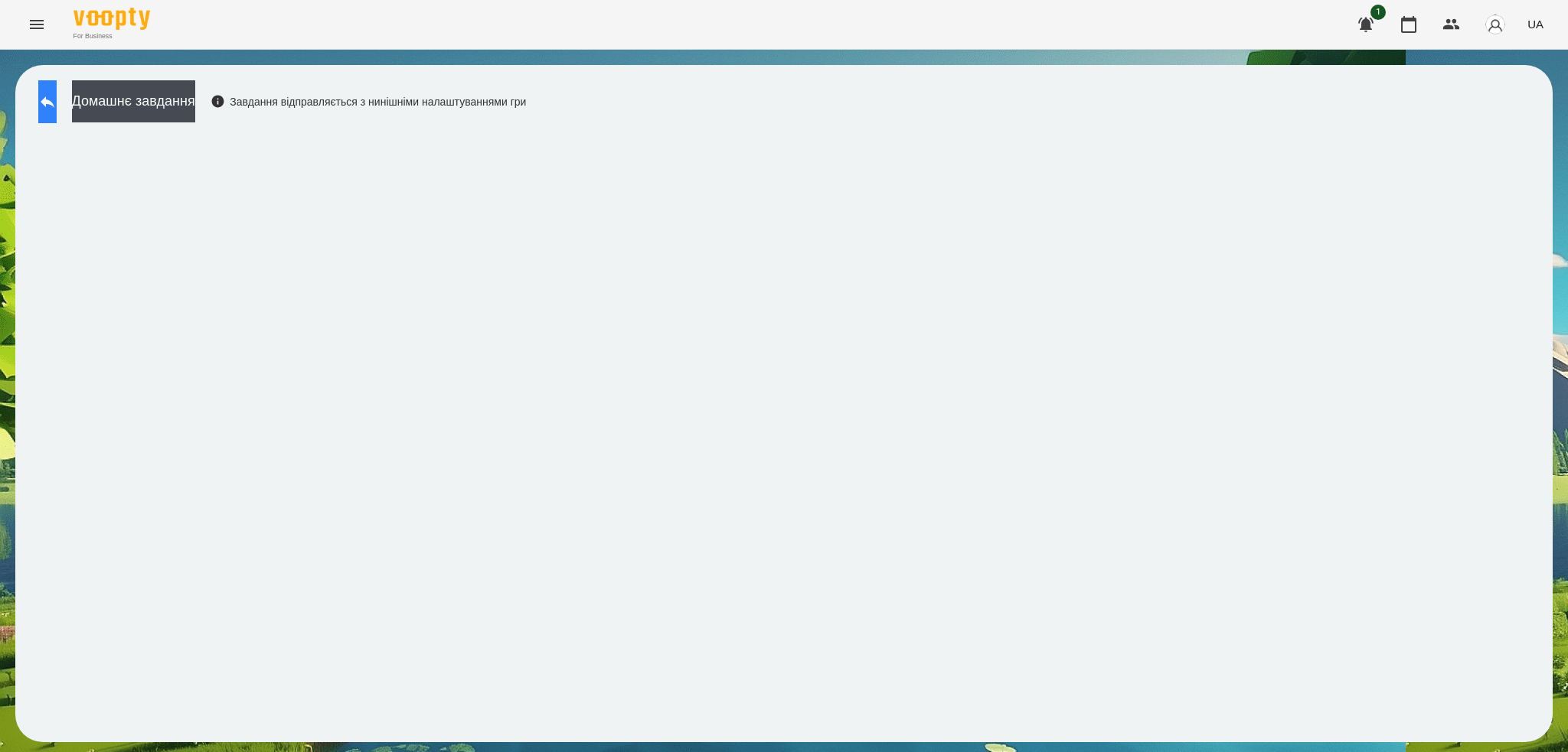
click at [53, 113] on button at bounding box center [47, 102] width 18 height 43
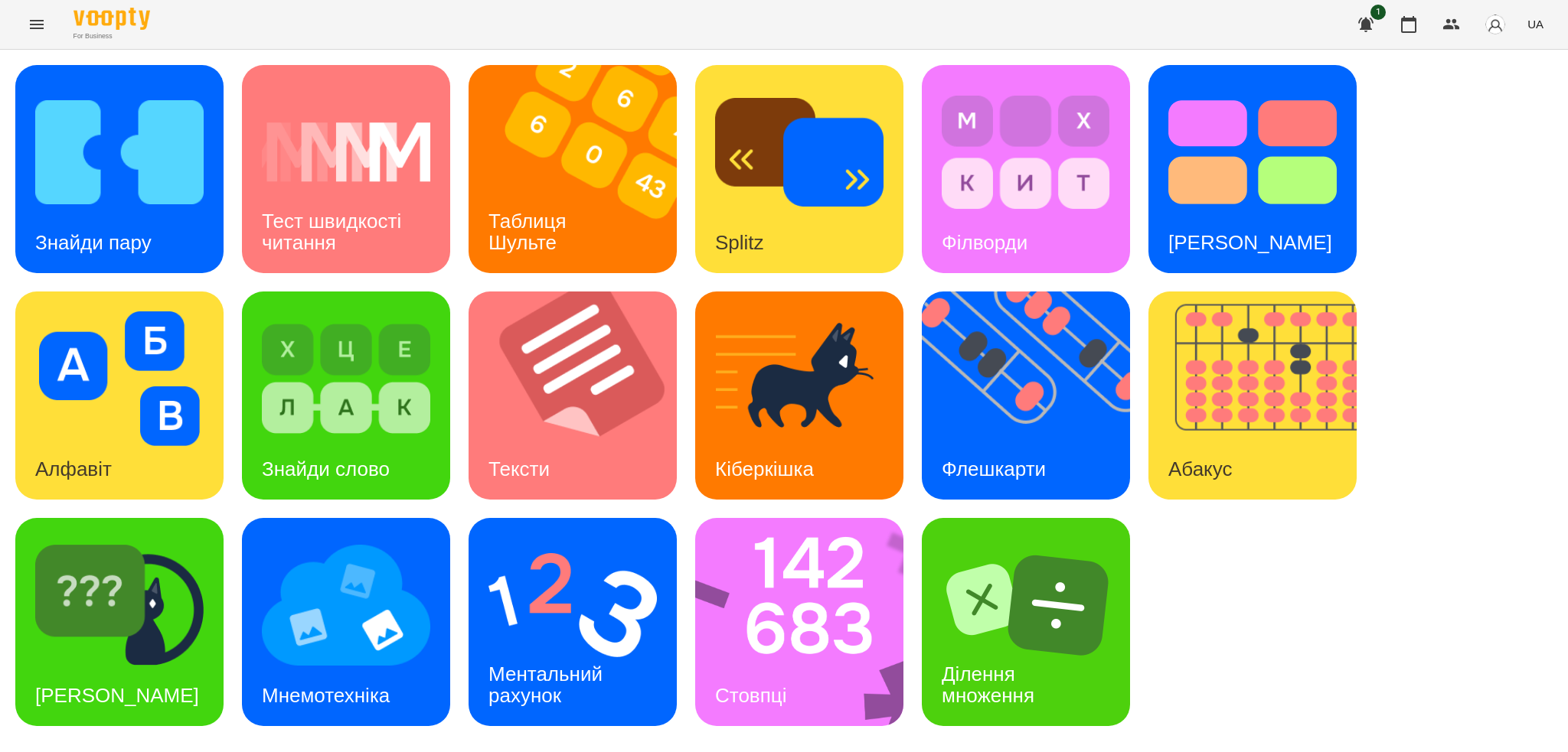
click at [680, 626] on div "Знайди пару Тест швидкості читання Таблиця [PERSON_NAME] Splitz Філворди Тест С…" at bounding box center [784, 395] width 1538 height 661
drag, startPoint x: 1566, startPoint y: 515, endPoint x: 1566, endPoint y: 440, distance: 75.0
click at [1566, 440] on div "Знайди пару Тест швидкості читання Таблиця [PERSON_NAME] Splitz Філворди Тест С…" at bounding box center [784, 396] width 1568 height 692
click at [29, 24] on icon "Menu" at bounding box center [36, 24] width 18 height 18
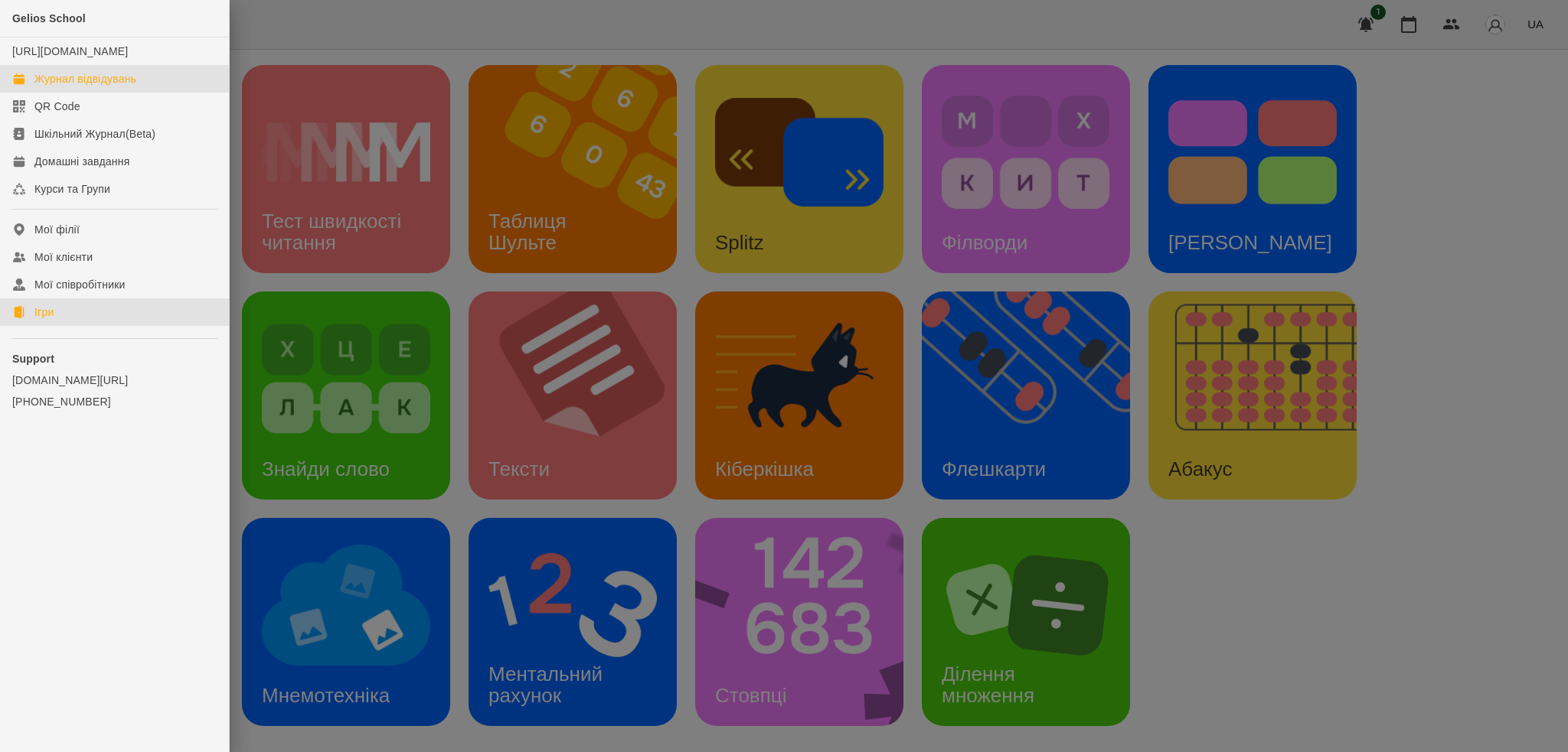
click at [99, 86] on div "Журнал відвідувань" at bounding box center [85, 78] width 102 height 15
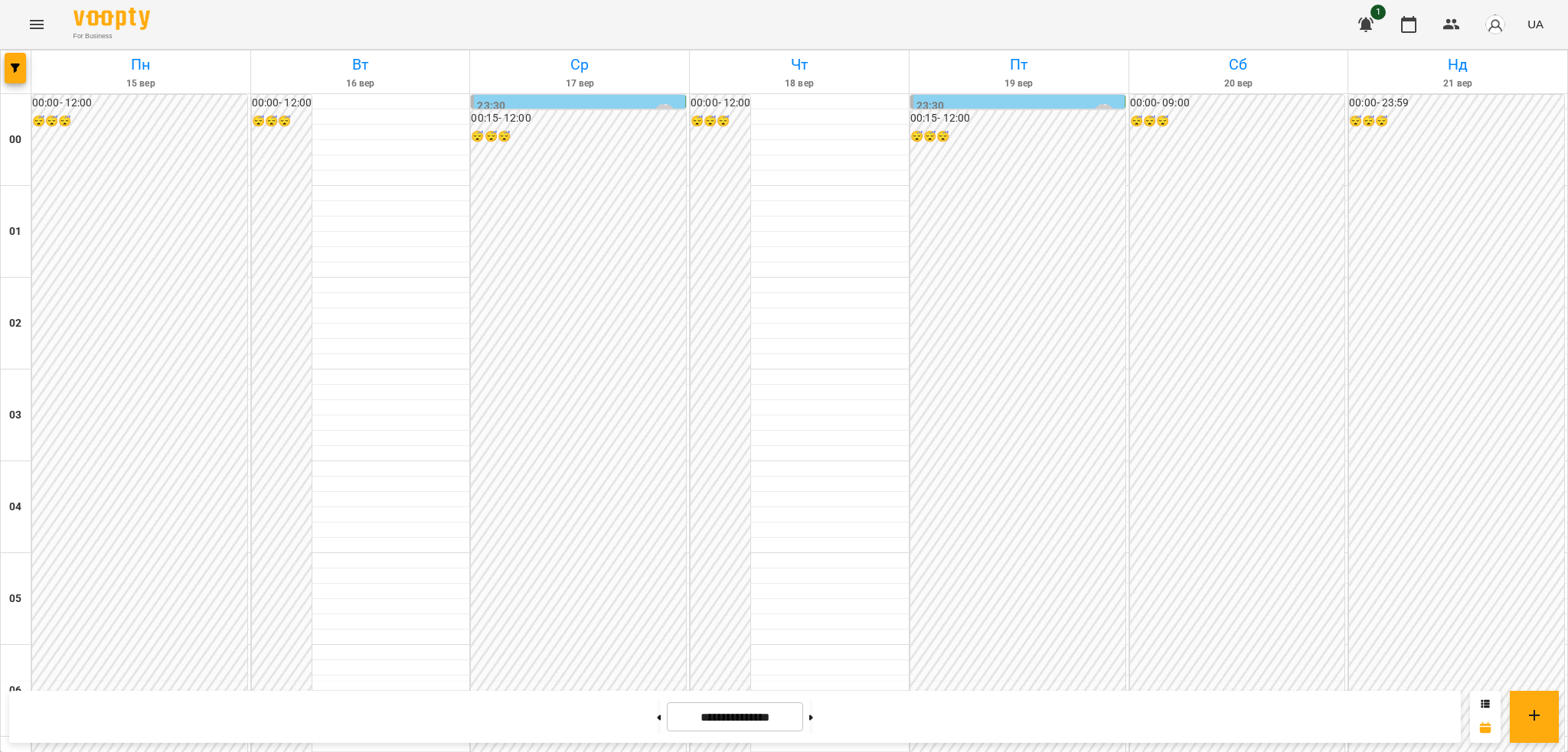
scroll to position [1508, 0]
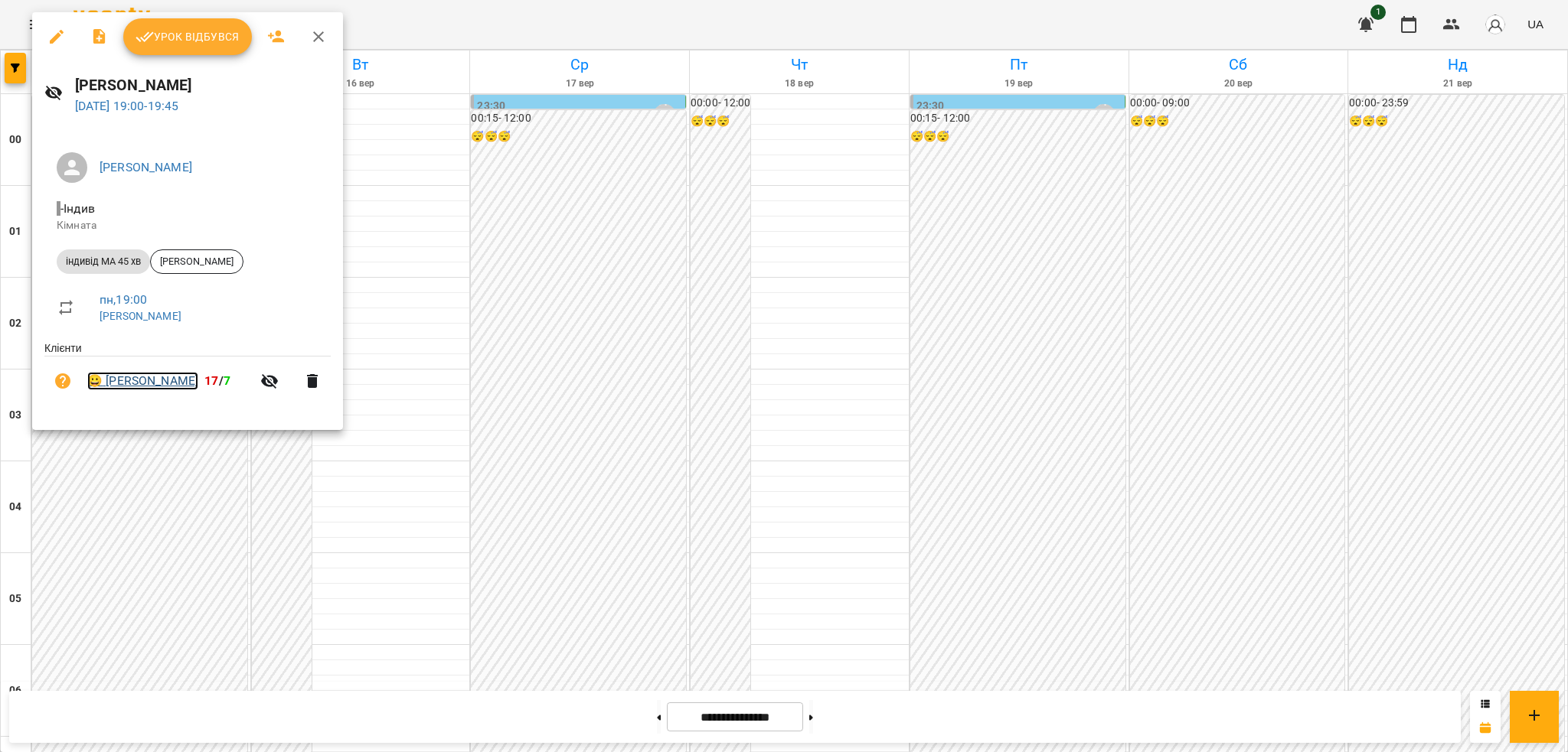
click at [127, 387] on link "😀 [PERSON_NAME]" at bounding box center [142, 380] width 111 height 18
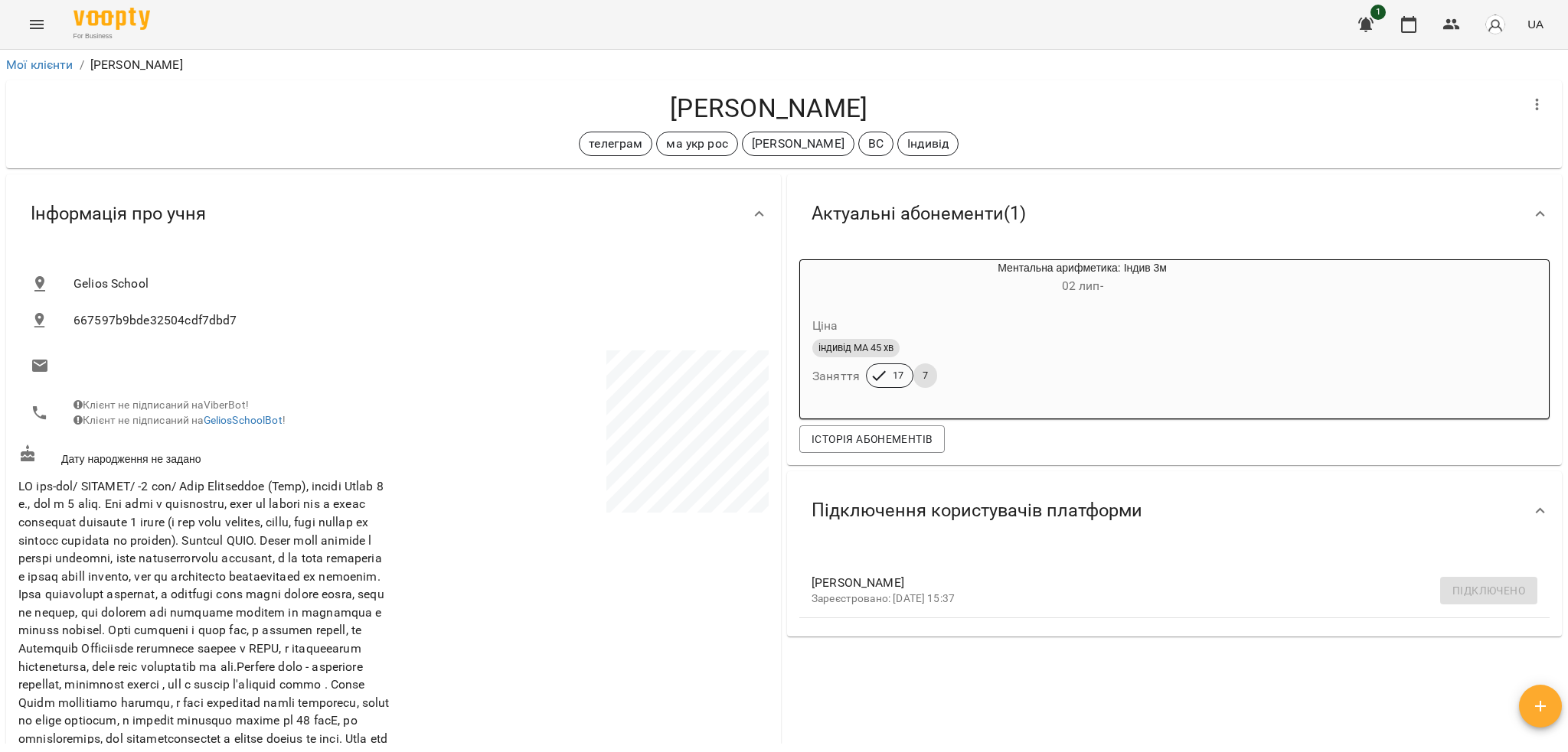
click at [45, 18] on icon "Menu" at bounding box center [36, 24] width 18 height 18
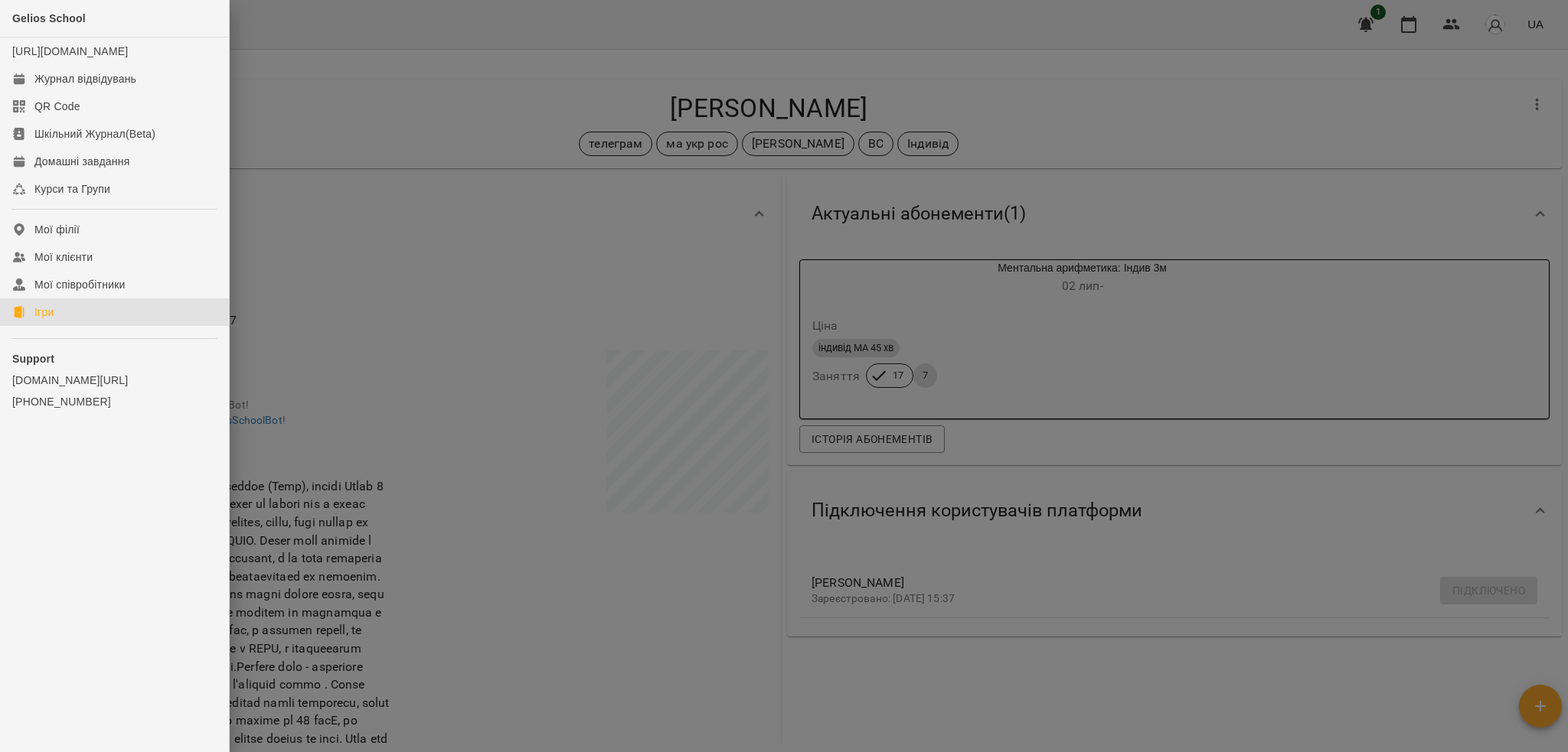
click at [49, 320] on div "Ігри" at bounding box center [44, 312] width 19 height 15
